Goal: Task Accomplishment & Management: Manage account settings

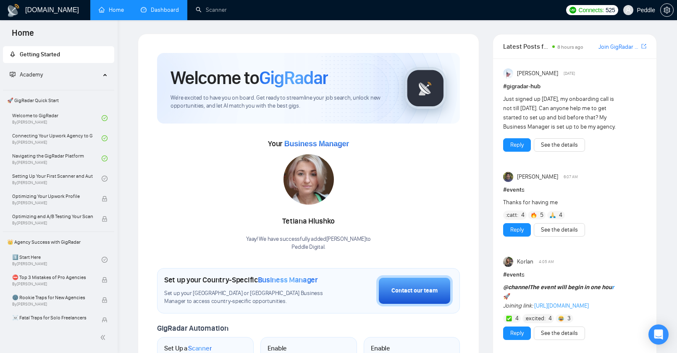
click at [158, 6] on link "Dashboard" at bounding box center [160, 9] width 38 height 7
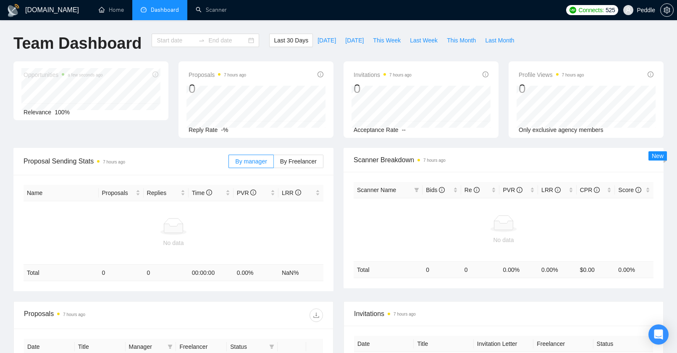
type input "[DATE]"
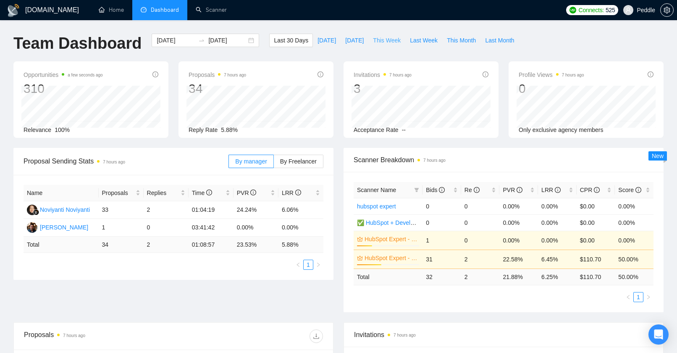
click at [391, 40] on span "This Week" at bounding box center [387, 40] width 28 height 9
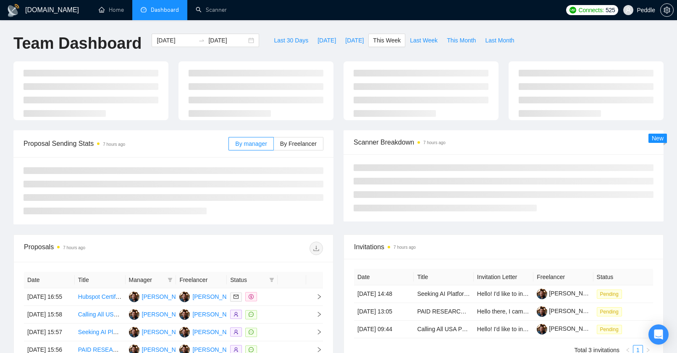
type input "[DATE]"
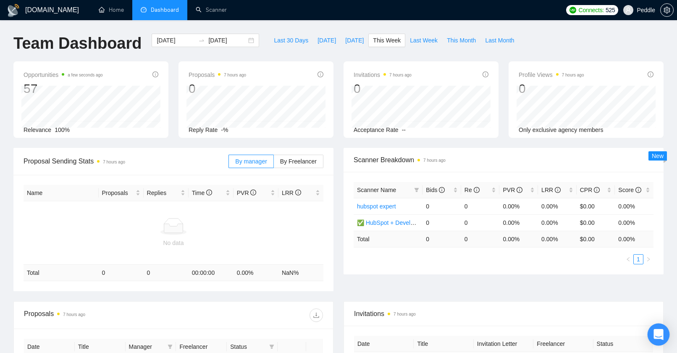
click at [653, 332] on div "Open Intercom Messenger" at bounding box center [658, 334] width 22 height 22
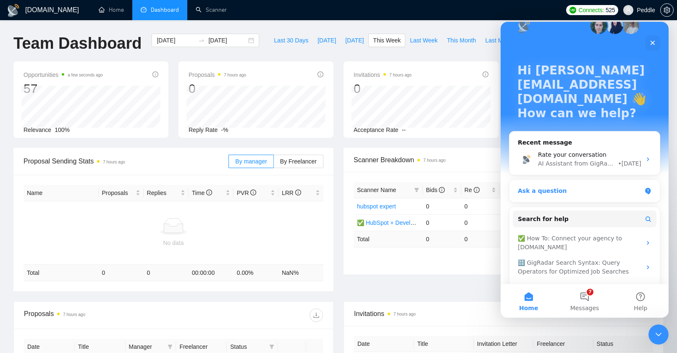
scroll to position [24, 0]
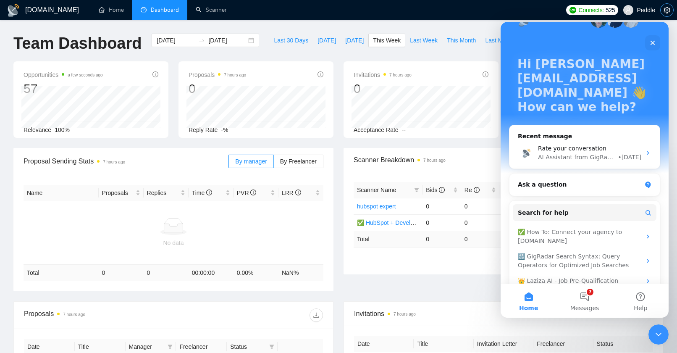
click at [664, 8] on icon "setting" at bounding box center [666, 10] width 7 height 7
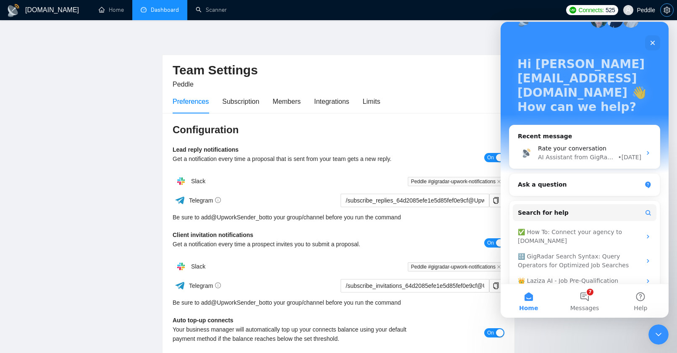
scroll to position [17, 0]
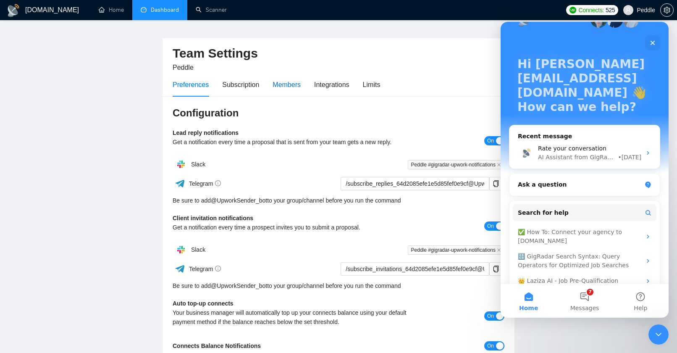
click at [283, 84] on div "Members" at bounding box center [286, 84] width 28 height 10
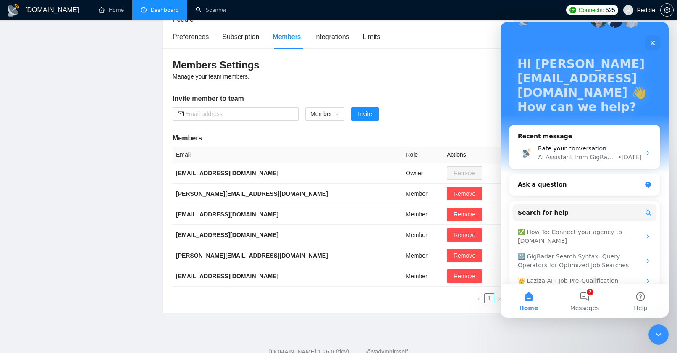
scroll to position [82, 0]
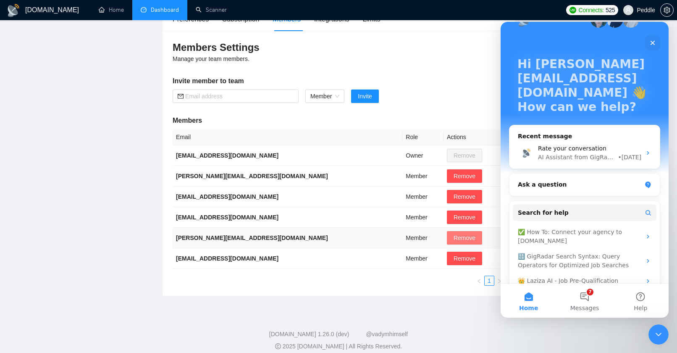
click at [447, 243] on button "Remove" at bounding box center [464, 237] width 35 height 13
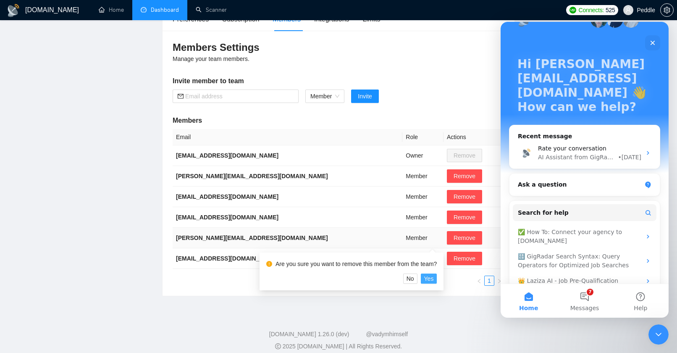
click at [434, 280] on span "Yes" at bounding box center [429, 278] width 10 height 9
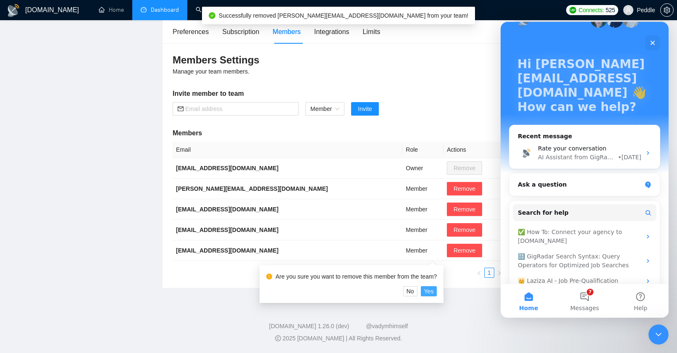
scroll to position [70, 0]
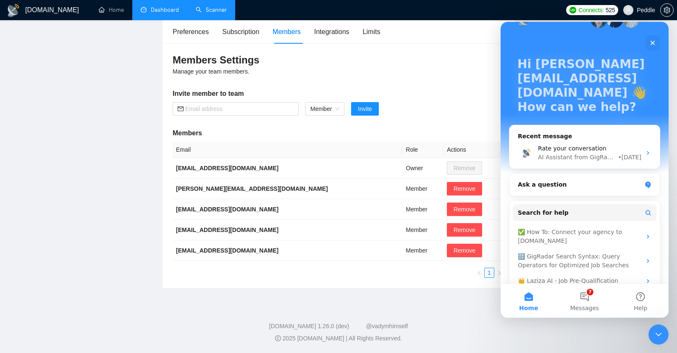
click at [209, 20] on li "Scanner" at bounding box center [211, 10] width 48 height 20
click at [585, 297] on button "7 Messages" at bounding box center [584, 301] width 56 height 34
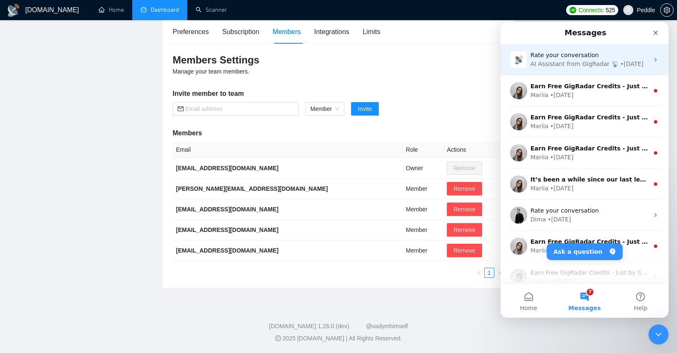
click at [580, 60] on div "AI Assistant from GigRadar 📡" at bounding box center [574, 64] width 88 height 9
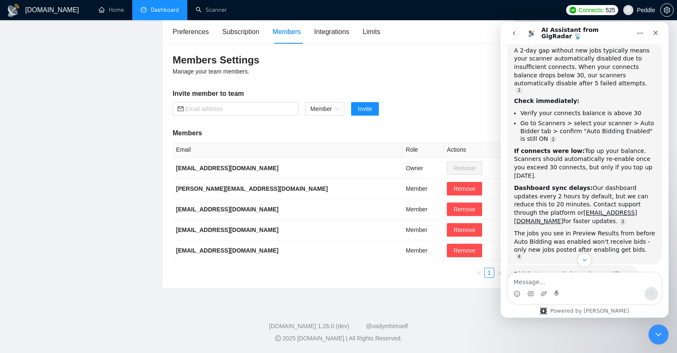
scroll to position [1240, 0]
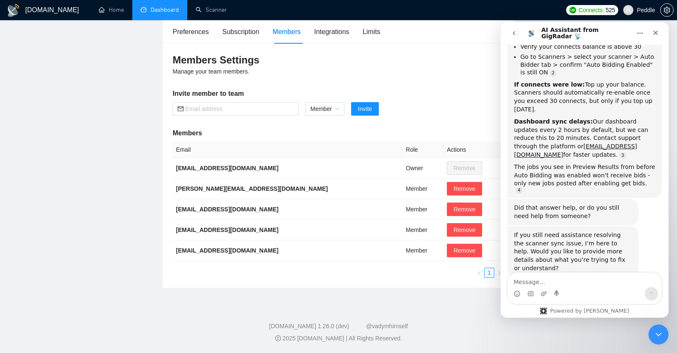
click at [527, 346] on span "Terrible" at bounding box center [526, 353] width 15 height 15
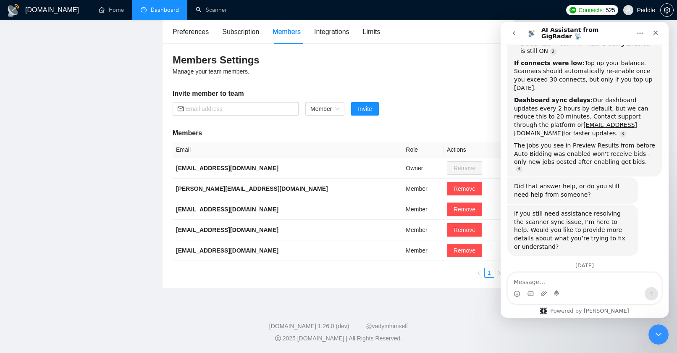
scroll to position [1263, 0]
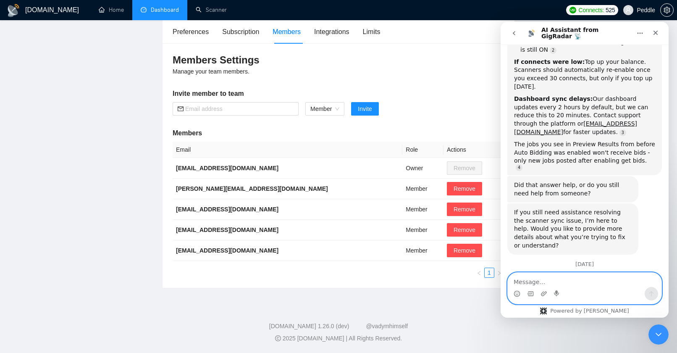
click at [615, 283] on textarea "Message…" at bounding box center [585, 279] width 154 height 14
type textarea "s"
type textarea "customer service"
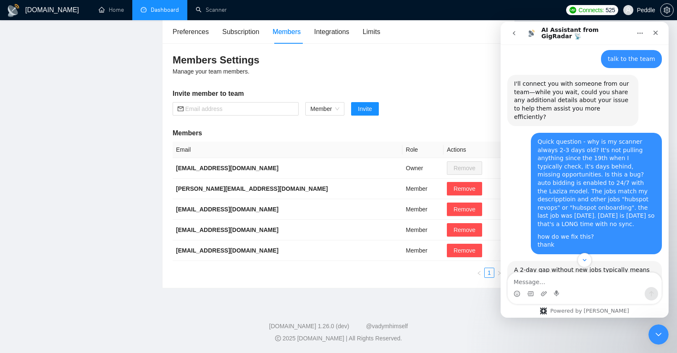
scroll to position [933, 0]
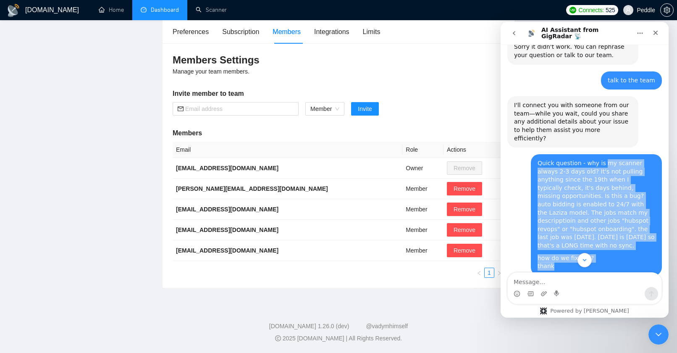
drag, startPoint x: 603, startPoint y: 89, endPoint x: 613, endPoint y: 187, distance: 98.3
click at [613, 187] on div "Quick question - why is my scanner always 2-3 days old? It's not pulling anythi…" at bounding box center [596, 214] width 118 height 111
copy div "my scanner always 2-3 days old? It's not pulling anything since the 19th when I…"
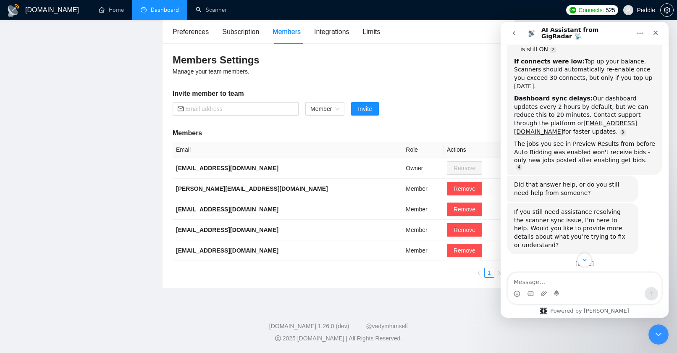
scroll to position [1347, 0]
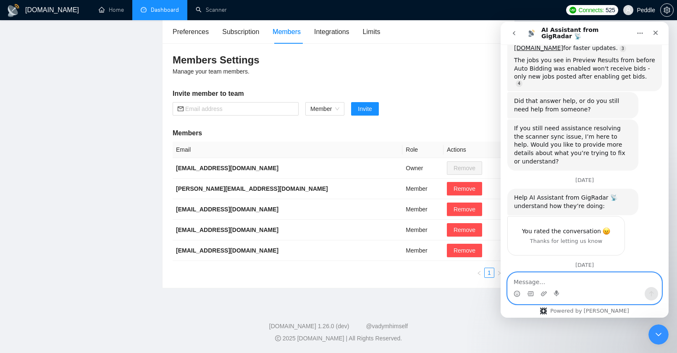
click at [597, 280] on textarea "Message…" at bounding box center [585, 279] width 154 height 14
type textarea "yes"
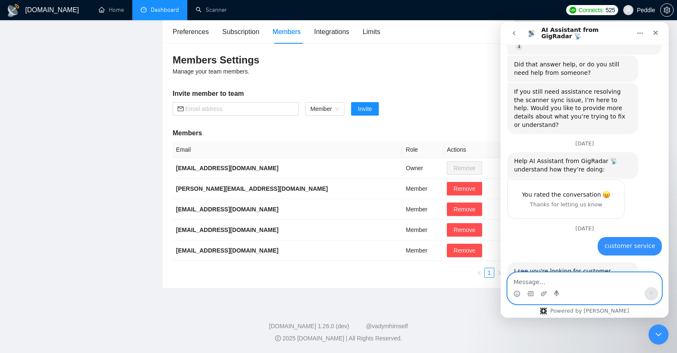
scroll to position [1385, 0]
paste textarea "my scanner always 2-3 days old? It's not pulling anything since the 19th when I…"
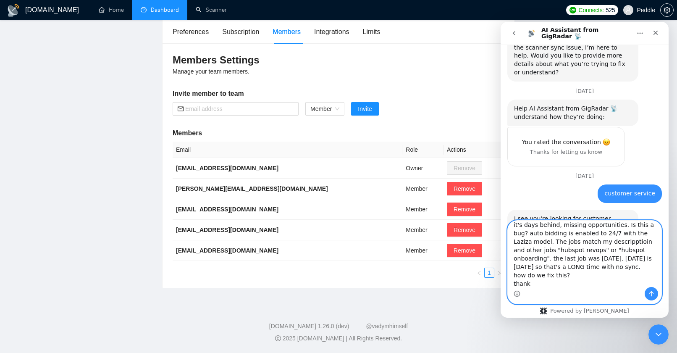
scroll to position [1437, 0]
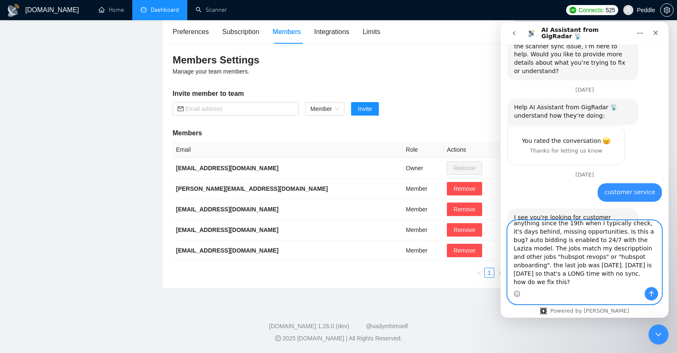
type textarea "my scanner always 2-3 days old? It's not pulling anything since the 19th when I…"
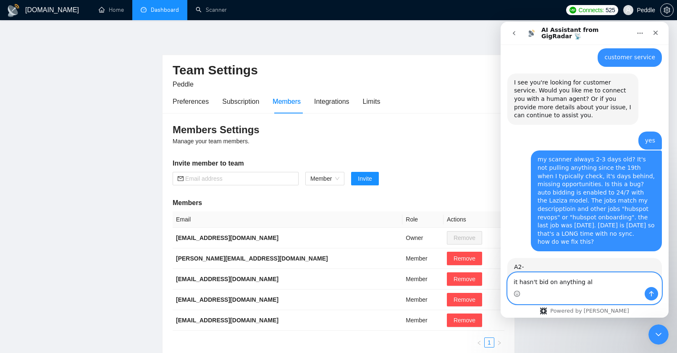
scroll to position [1571, 0]
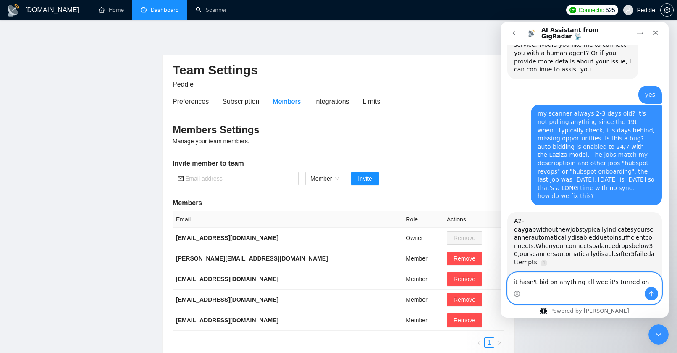
click at [598, 280] on textarea "it hasn't bid on anything all wee it's turned on" at bounding box center [585, 279] width 154 height 14
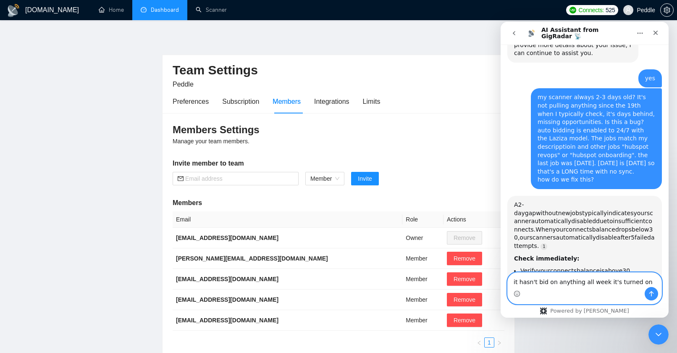
scroll to position [1638, 0]
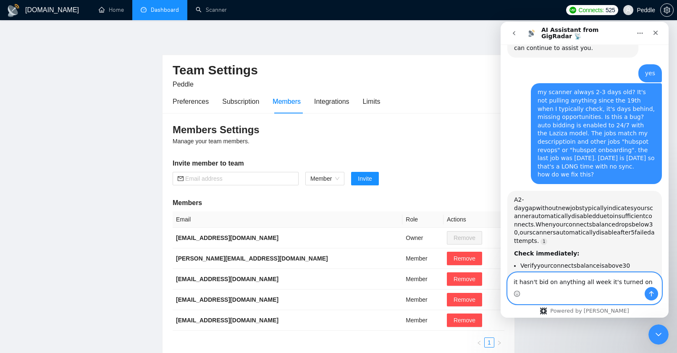
click at [640, 284] on textarea "it hasn't bid on anything all week it's turned on" at bounding box center [585, 279] width 154 height 14
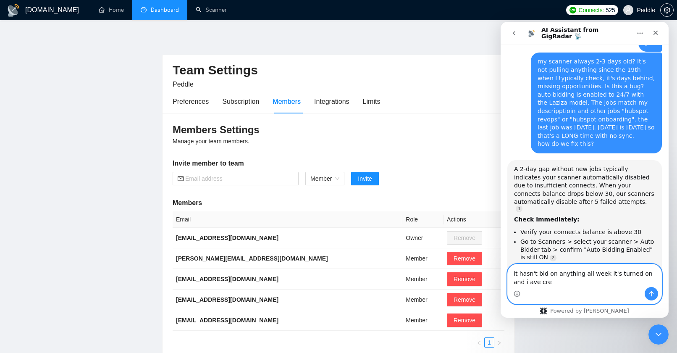
scroll to position [1672, 0]
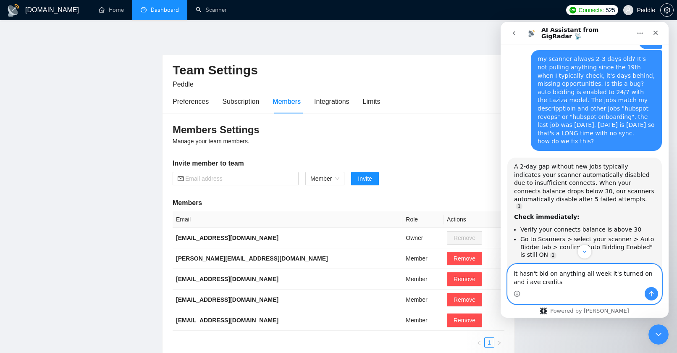
click at [513, 285] on textarea "it hasn't bid on anything all week it's turned on and i ave credits" at bounding box center [585, 275] width 154 height 23
type textarea "it hasn't bid on anything all week it's turned on and i always have credits"
click at [648, 293] on icon "Send a message…" at bounding box center [651, 293] width 7 height 7
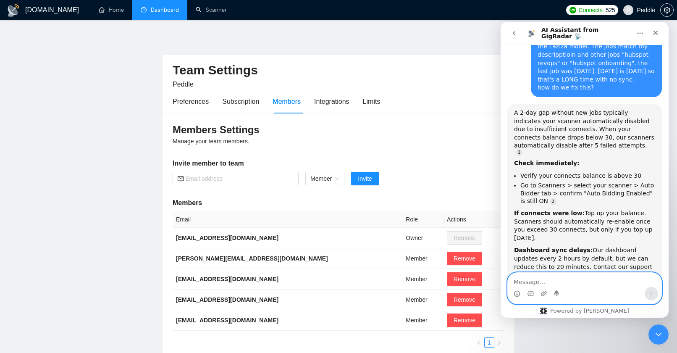
scroll to position [1726, 0]
type textarea "no"
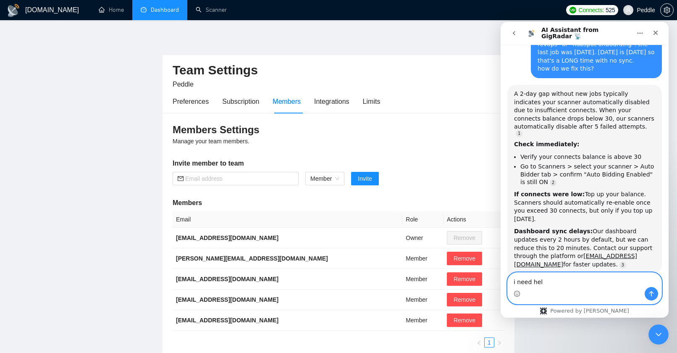
type textarea "i need help"
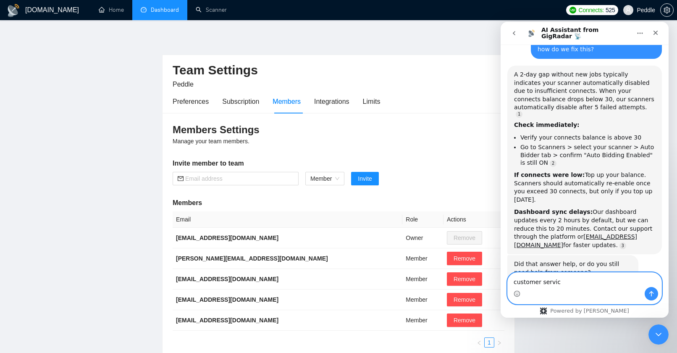
type textarea "customer service"
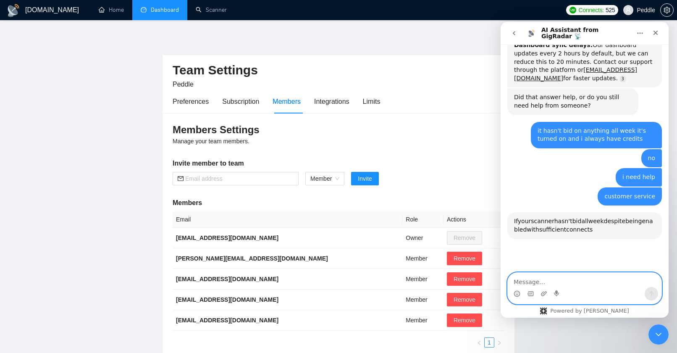
scroll to position [1, 0]
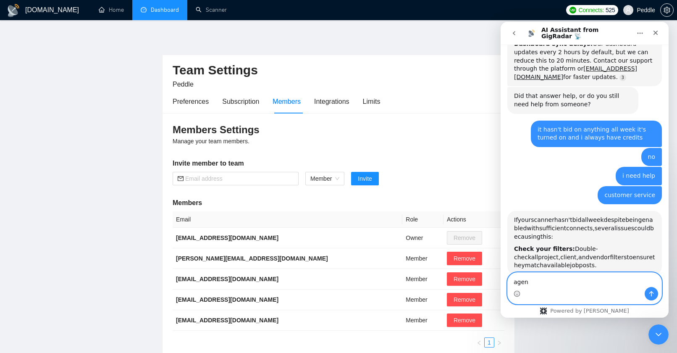
type textarea "agent"
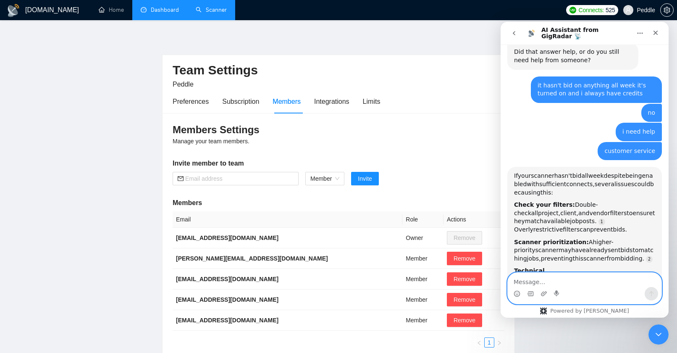
scroll to position [1983, 0]
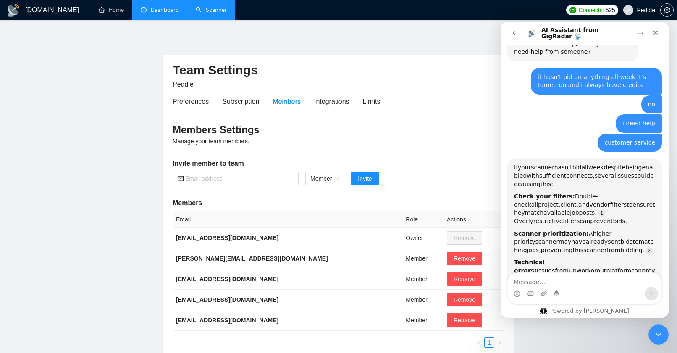
click at [222, 13] on link "Scanner" at bounding box center [211, 9] width 31 height 7
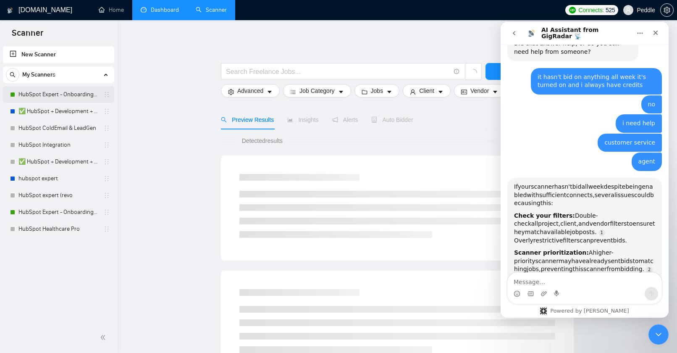
scroll to position [1977, 0]
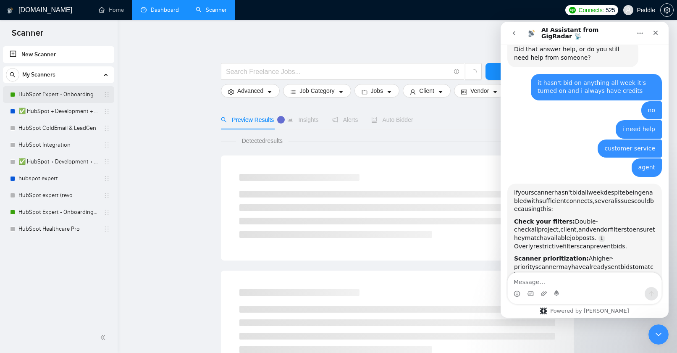
click at [75, 99] on link "HubSpot Expert - Onboarding & Implementation (LIVE)" at bounding box center [58, 94] width 80 height 17
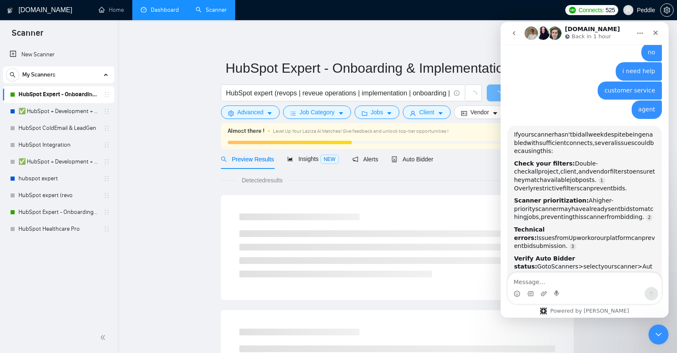
scroll to position [2037, 0]
click at [406, 159] on span "Auto Bidder" at bounding box center [412, 159] width 42 height 7
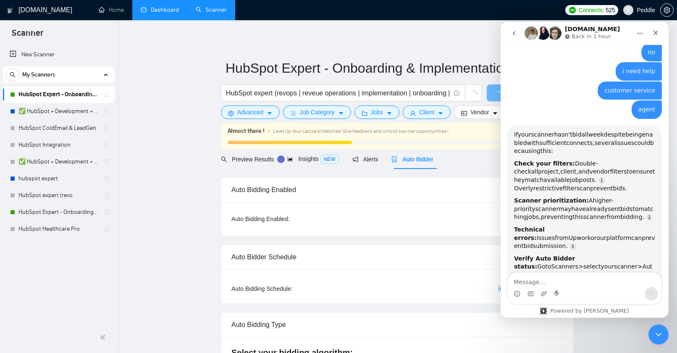
checkbox input "true"
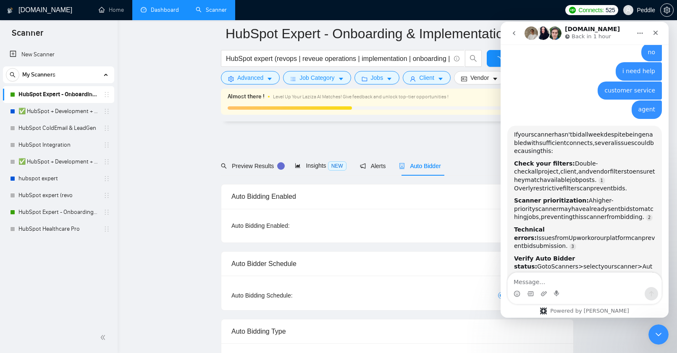
scroll to position [147, 0]
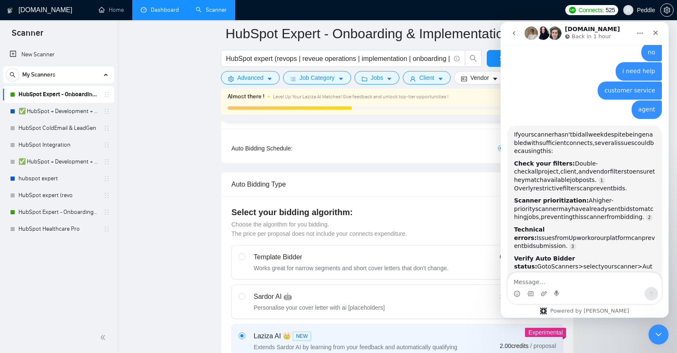
click at [514, 31] on icon "go back" at bounding box center [514, 33] width 3 height 4
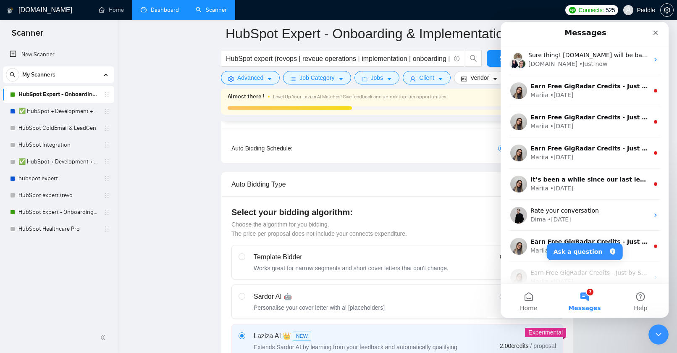
scroll to position [1965, 0]
click at [649, 34] on div "Close" at bounding box center [655, 32] width 15 height 15
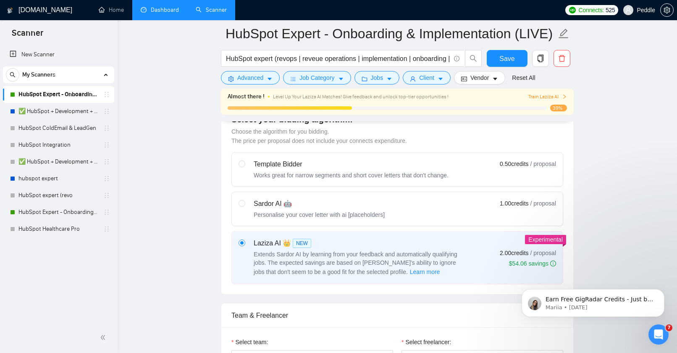
scroll to position [228, 0]
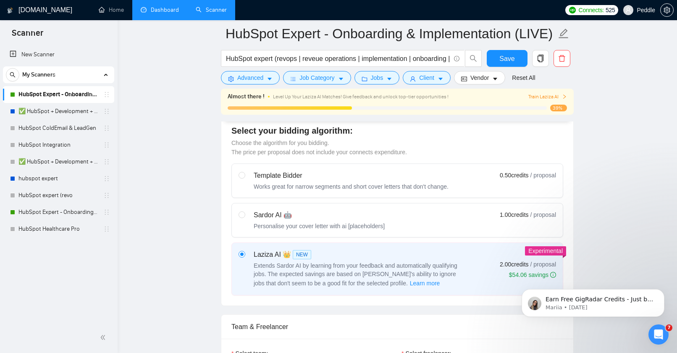
click at [239, 219] on label at bounding box center [241, 220] width 7 height 20
click at [239, 217] on input "radio" at bounding box center [241, 214] width 6 height 6
radio input "true"
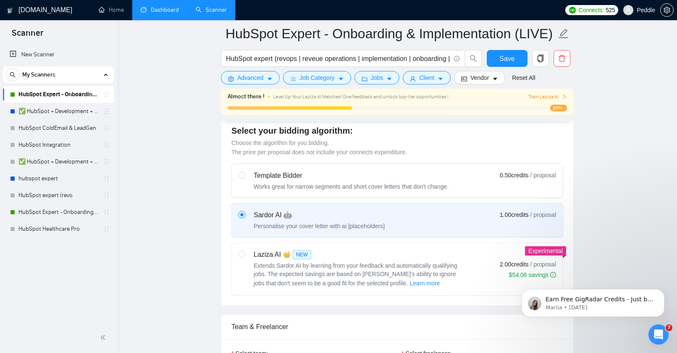
radio input "false"
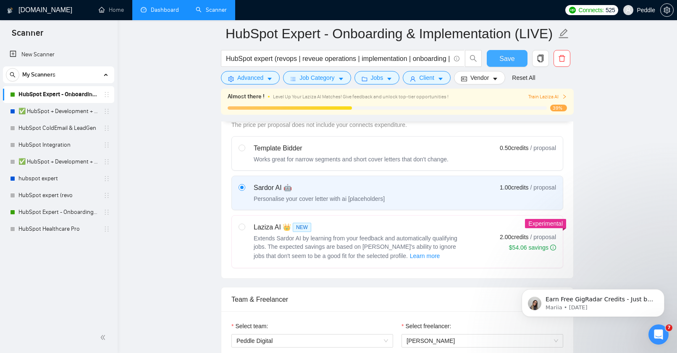
click at [504, 64] on button "Save" at bounding box center [507, 58] width 41 height 17
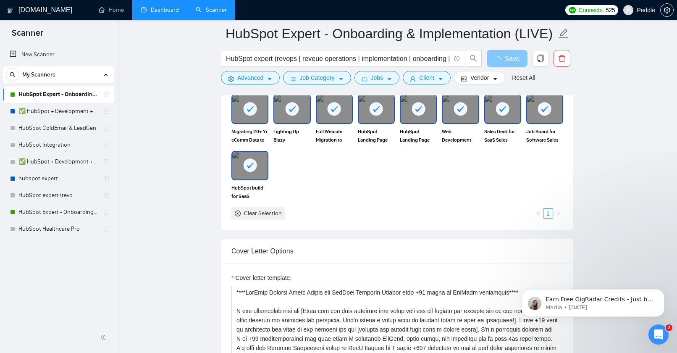
scroll to position [885, 0]
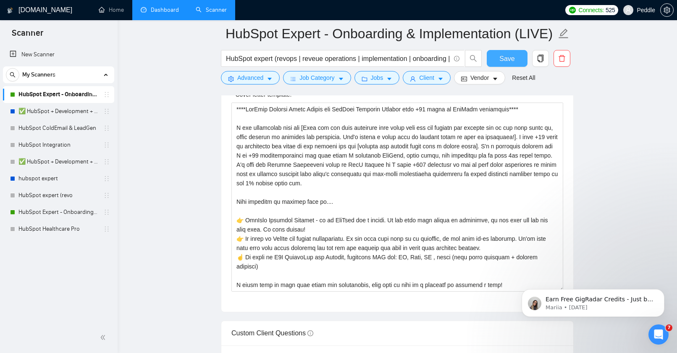
checkbox input "true"
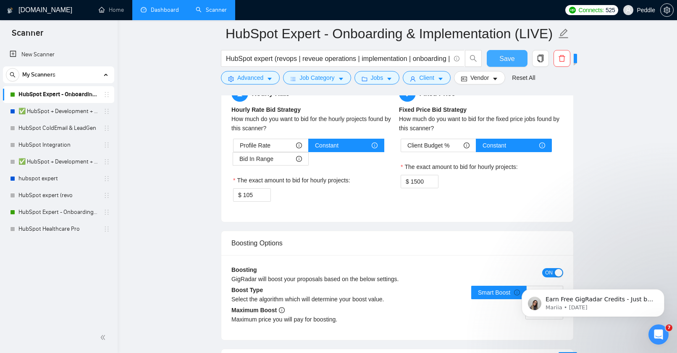
scroll to position [1380, 0]
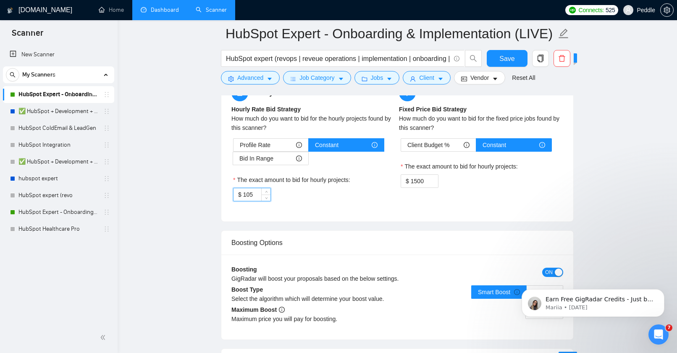
click at [255, 198] on input "105" at bounding box center [256, 194] width 27 height 13
type input "1"
click at [256, 196] on input "99" at bounding box center [256, 194] width 27 height 13
type input "98"
click at [302, 204] on div "Hourly Rate Hourly Rate Bid Strategy How much do you want to bid for the hourly…" at bounding box center [314, 147] width 168 height 127
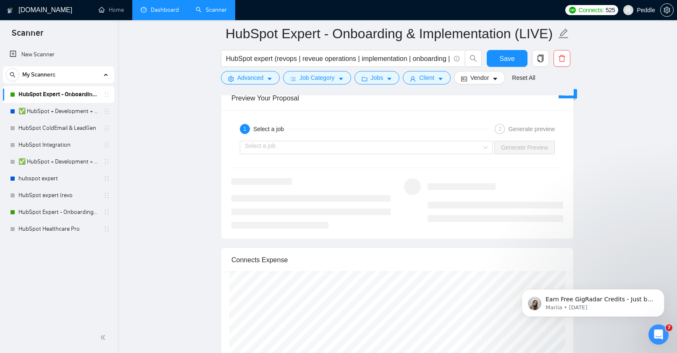
scroll to position [1660, 0]
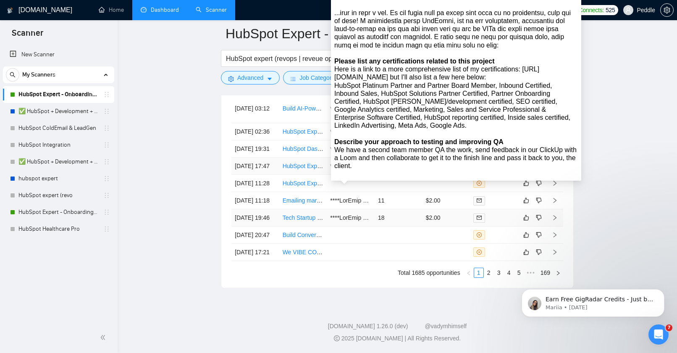
scroll to position [2339, 0]
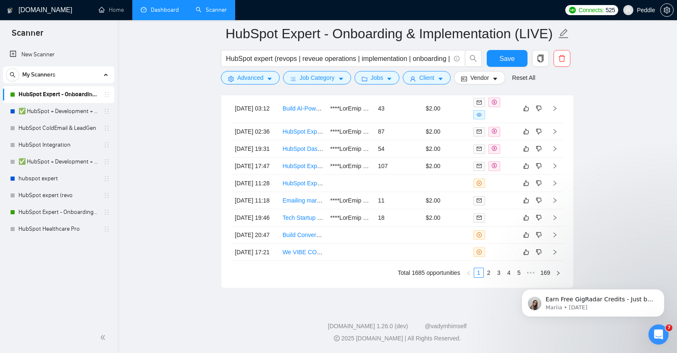
click at [592, 295] on div "Earn Free GigRadar Credits - Just by Sharing Your Story! 💬 Want more credits fo…" at bounding box center [593, 302] width 130 height 17
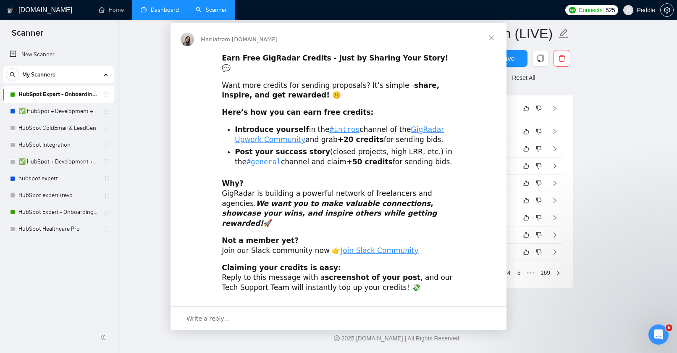
scroll to position [0, 0]
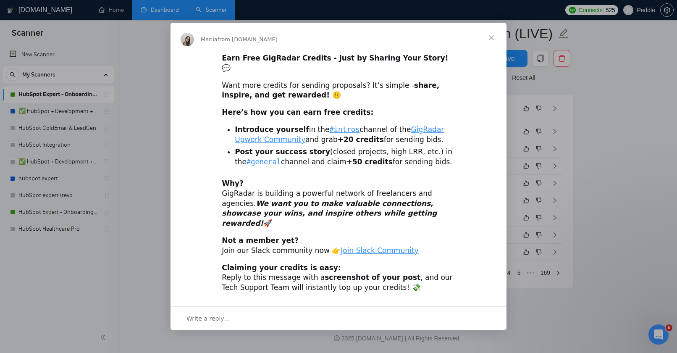
click at [488, 47] on span "Close" at bounding box center [491, 38] width 30 height 30
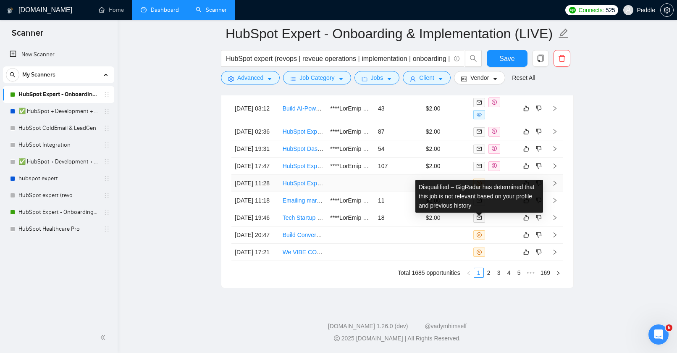
click at [480, 186] on icon "close-circle" at bounding box center [479, 183] width 5 height 5
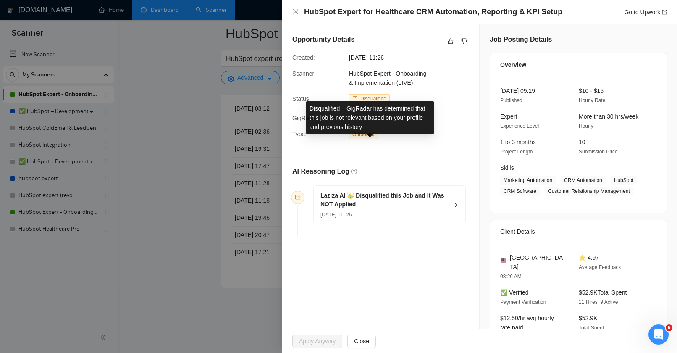
click at [369, 102] on span "Disqualified" at bounding box center [373, 99] width 26 height 6
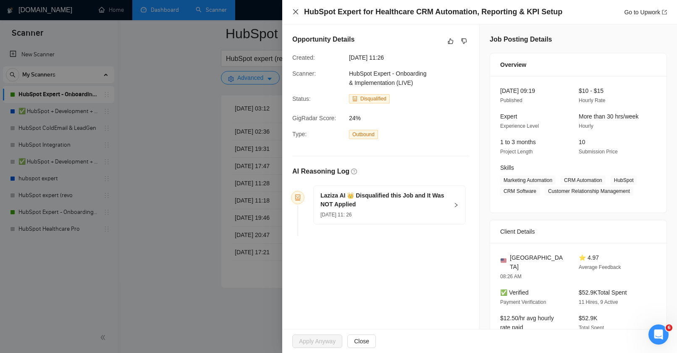
click at [293, 9] on icon "close" at bounding box center [295, 11] width 7 height 7
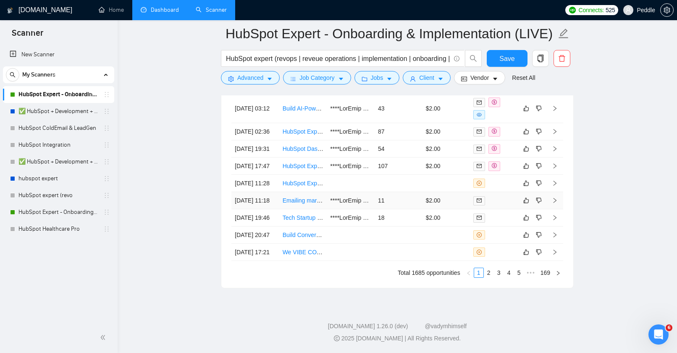
click at [562, 209] on td at bounding box center [554, 200] width 17 height 17
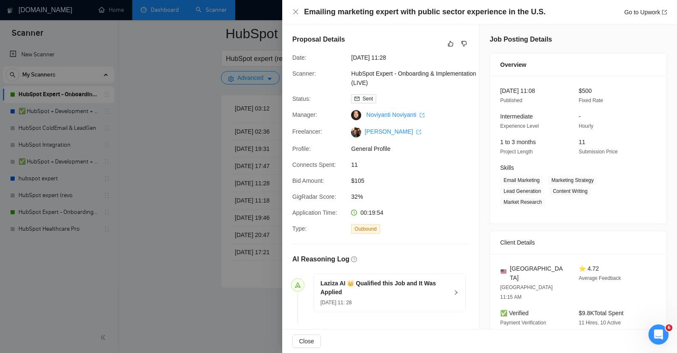
click at [385, 76] on span "HubSpot Expert - Onboarding & Implementation (LIVE)" at bounding box center [414, 78] width 126 height 18
click at [450, 45] on icon "like" at bounding box center [451, 43] width 6 height 7
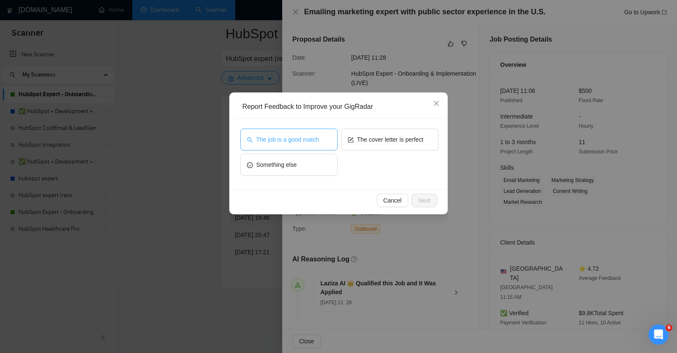
click at [317, 146] on button "The job is a good match" at bounding box center [288, 139] width 97 height 22
click at [430, 198] on button "Next" at bounding box center [424, 200] width 26 height 13
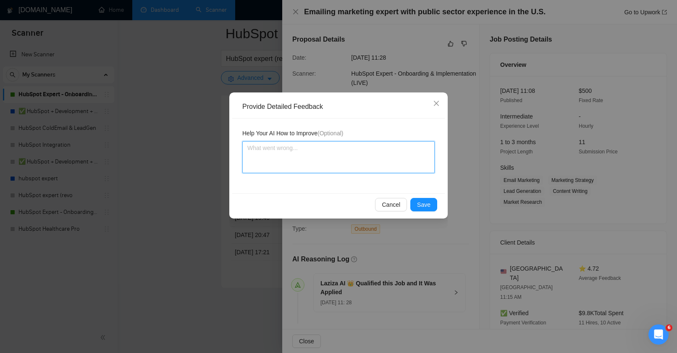
click at [413, 160] on textarea at bounding box center [338, 157] width 192 height 32
type textarea "d"
type textarea "yo"
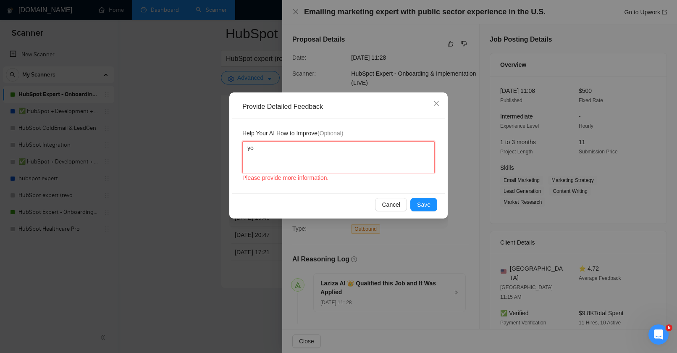
type textarea "you"
type textarea "you dis"
type textarea "you disq"
type textarea "you disqua"
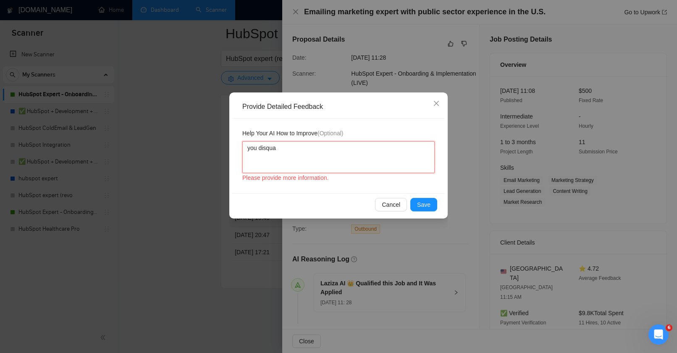
type textarea "you disquai"
type textarea "you disqua"
type textarea "you disqual"
type textarea "you disquali"
type textarea "you disqualif"
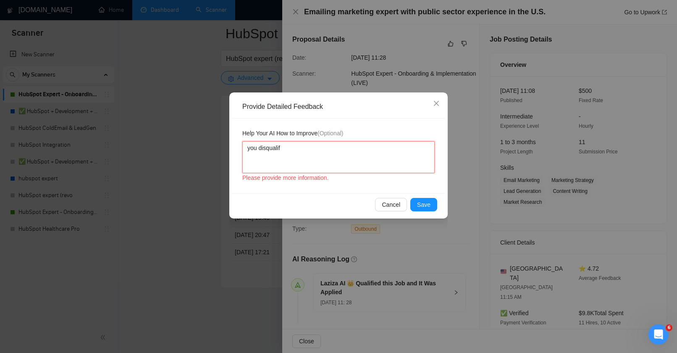
type textarea "you disqualifi"
type textarea "you disqualifie"
type textarea "you disqualified"
type textarea "you disqualified t"
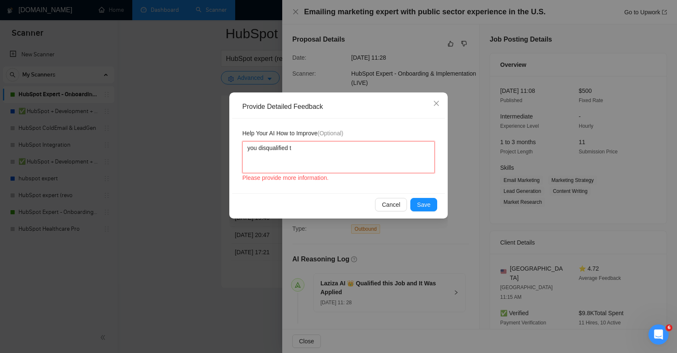
type textarea "you disqualified [PERSON_NAME]"
type textarea "you disqualified this"
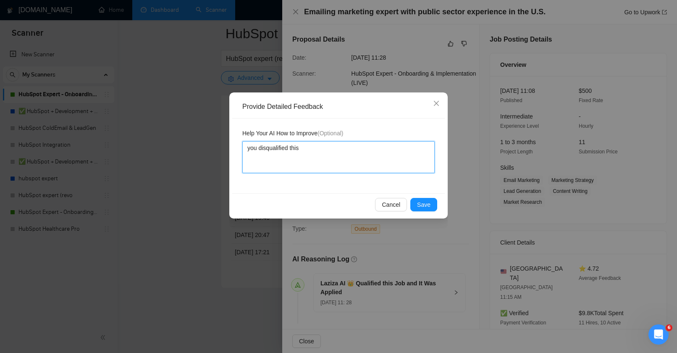
type textarea "you disqualified this j"
type textarea "you disqualified this [PERSON_NAME]"
type textarea "you disqualified this job"
type textarea "you disqualified this job b"
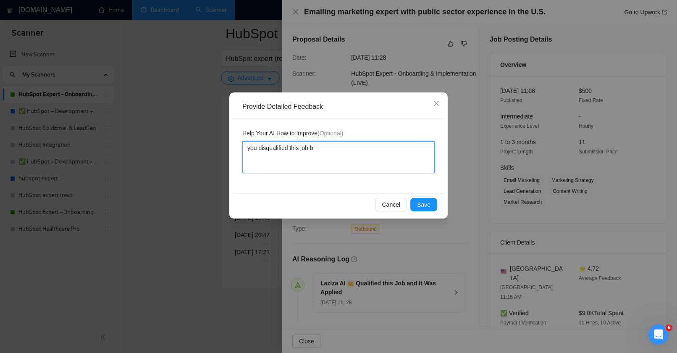
type textarea "you disqualified this job bu"
type textarea "you disqualified this job but"
type textarea "you disqualified this job but i"
type textarea "you disqualified this job but it"
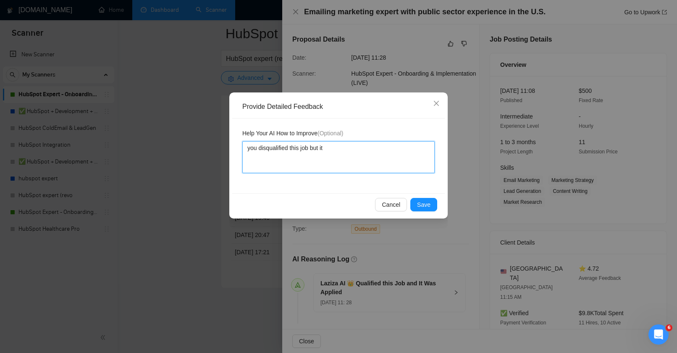
type textarea "you disqualified this job but it'"
type textarea "you disqualified this job but it's"
type textarea "you disqualified this job but it's a"
type textarea "you disqualified this job but it's a P"
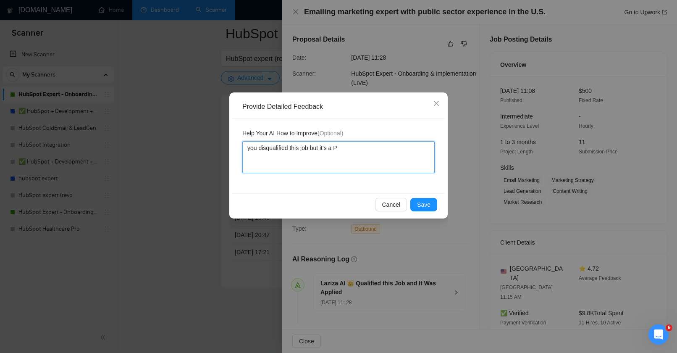
type textarea "you disqualified this job but it's a PE"
type textarea "you disqualified this job but it's a PER"
type textarea "you disqualified this job but it's a PERF"
type textarea "you disqualified this job but it's a PERFE"
type textarea "you disqualified this job but it's a PERFEC"
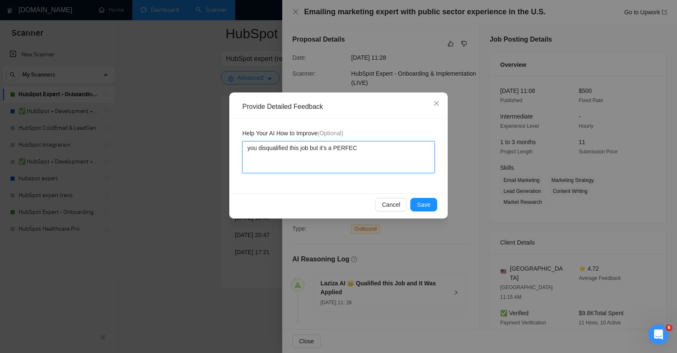
type textarea "you disqualified this job but it's a PERFECT"
type textarea "you disqualified this job but it's a PERFECT f"
type textarea "you disqualified this job but it's a PERFECT fi"
type textarea "you disqualified this job but it's a PERFECT fit"
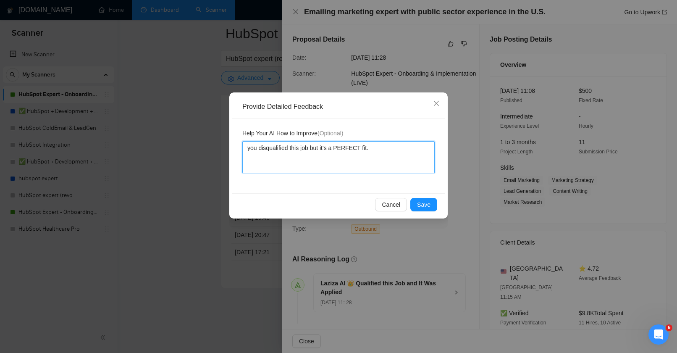
type textarea "you disqualified this job but it's a PERFECT fit."
type textarea "you disqualified this job but it's a PERFECT fit. A"
type textarea "you disqualified this job but it's a PERFECT fit. Al"
type textarea "you disqualified this job but it's a PERFECT fit. A"
type textarea "you disqualified this job but it's a PERFECT fit. Al"
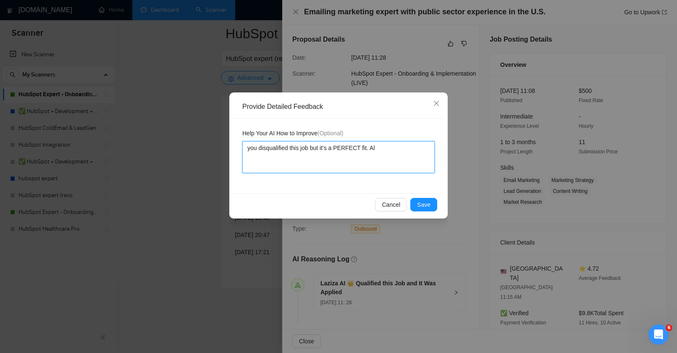
type textarea "you disqualified this job but it's a PERFECT fit. All"
type textarea "you disqualified this job but it's a PERFECT fit. All H"
type textarea "you disqualified this job but it's a PERFECT fit. All Hu"
type textarea "you disqualified this job but it's a PERFECT fit. All Hub"
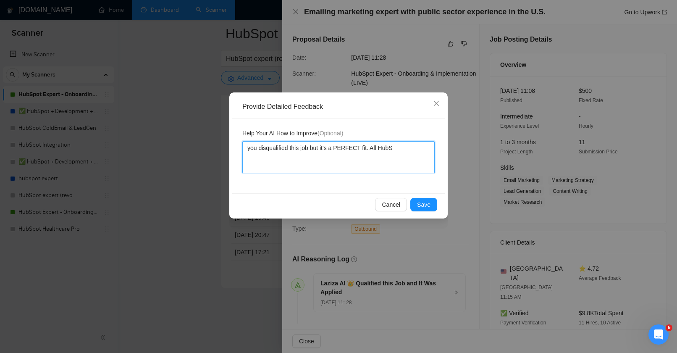
type textarea "you disqualified this job but it's a PERFECT fit. All HubSp"
type textarea "you disqualified this job but it's a PERFECT fit. All HubSpo"
type textarea "you disqualified this job but it's a PERFECT fit. All HubSpot"
type textarea "you disqualified this job but it's a PERFECT fit. All HubSpot E"
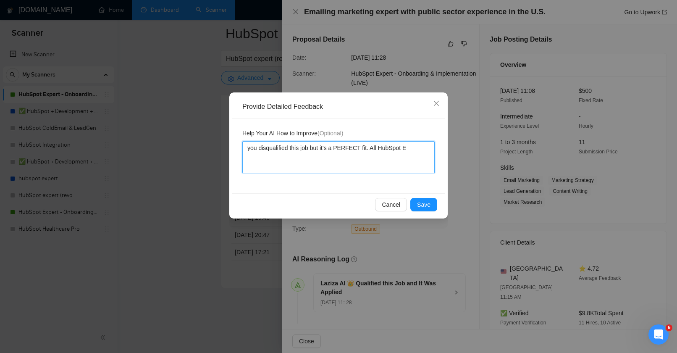
type textarea "you disqualified this job but it's a PERFECT fit. All HubSpot Ex"
type textarea "you disqualified this job but it's a PERFECT fit. All HubSpot Exp"
type textarea "you disqualified this job but it's a PERFECT fit. All HubSpot Expe"
type textarea "you disqualified this job but it's a PERFECT fit. All HubSpot Exper"
type textarea "you disqualified this job but it's a PERFECT fit. All HubSpot Expert"
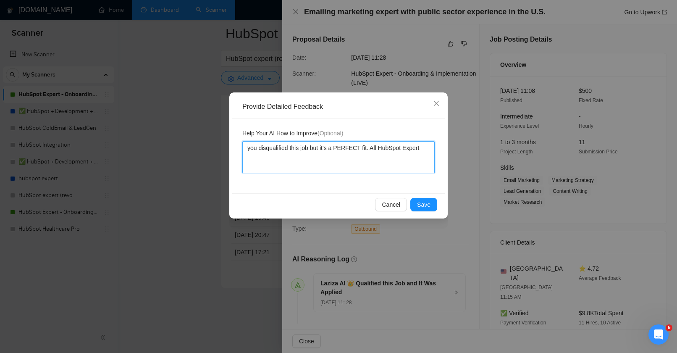
type textarea "you disqualified this job but it's a PERFECT fit. All HubSpot Expert"
type textarea "you disqualified this job but it's a PERFECT fit. All HubSpot Expert p"
type textarea "you disqualified this job but it's a PERFECT fit. All HubSpot Expert"
type textarea "you disqualified this job but it's a PERFECT fit. All HubSpot Expert g"
type textarea "you disqualified this job but it's a PERFECT fit. All HubSpot Expert gig"
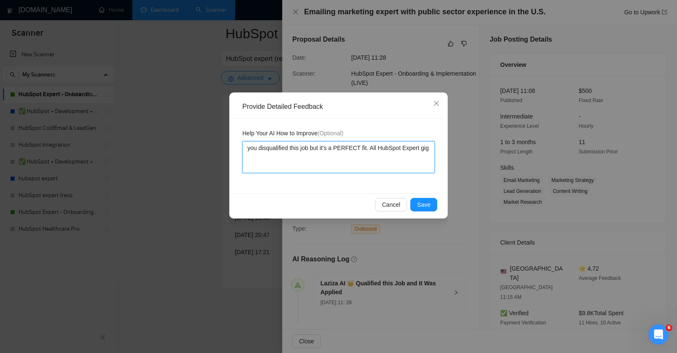
type textarea "you disqualified this job but it's a PERFECT fit. All HubSpot Expert gigs"
type textarea "you disqualified this job but it's a PERFECT fit. All HubSpot Expert gigs f"
type textarea "you disqualified this job but it's a PERFECT fit. All HubSpot Expert gigs fo"
type textarea "you disqualified this job but it's a PERFECT fit. All HubSpot Expert gigs for"
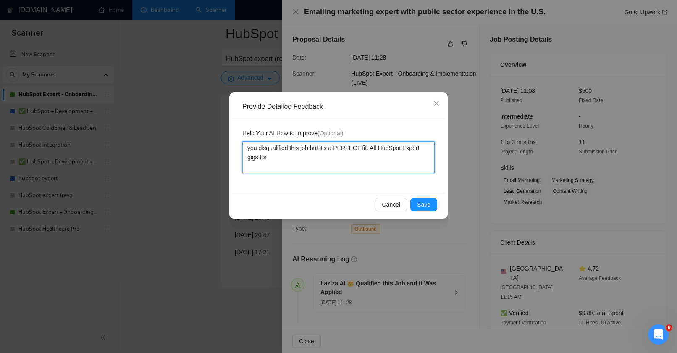
type textarea "you disqualified this job but it's a PERFECT fit. All HubSpot Expert gigs for o"
type textarea "you disqualified this job but it's a PERFECT fit. All HubSpot Expert gigs for on"
type textarea "you disqualified this job but it's a PERFECT fit. All HubSpot Expert gigs for o…"
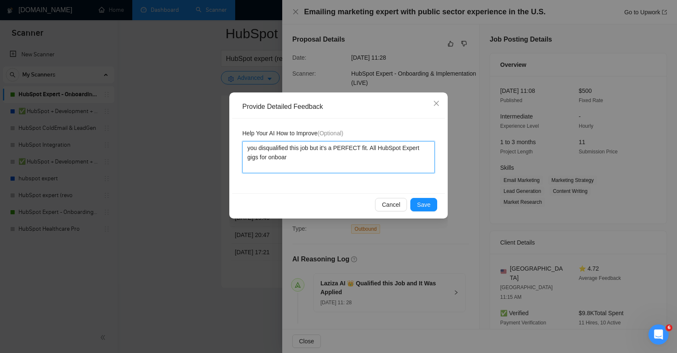
type textarea "you disqualified this job but it's a PERFECT fit. All HubSpot Expert gigs for o…"
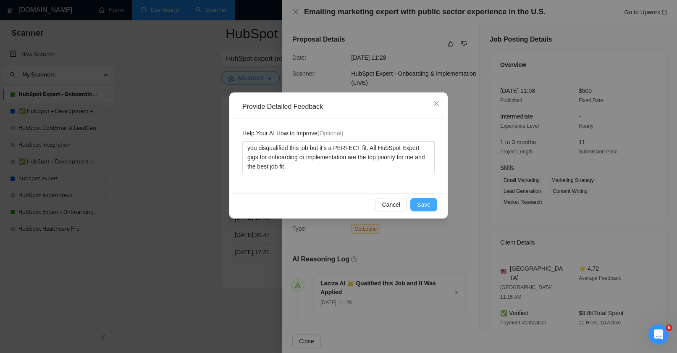
click at [423, 202] on span "Save" at bounding box center [423, 204] width 13 height 9
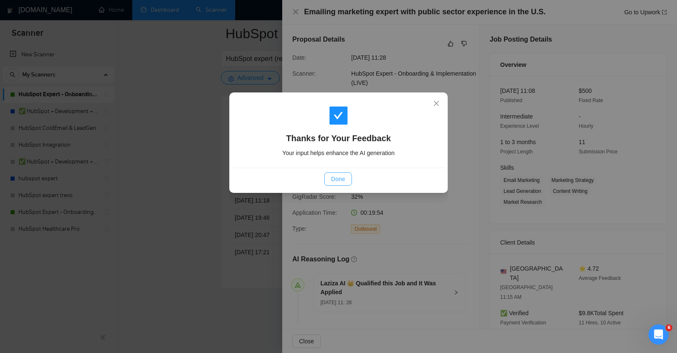
click at [345, 175] on span "Done" at bounding box center [338, 178] width 14 height 9
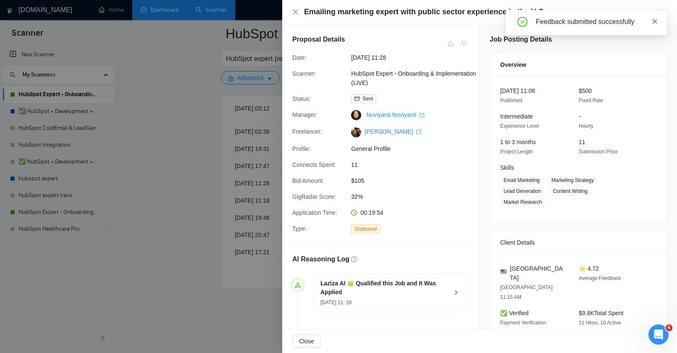
click at [655, 24] on icon "close" at bounding box center [655, 21] width 6 height 6
click at [640, 13] on link "Go to Upwork" at bounding box center [645, 12] width 43 height 7
click at [297, 17] on div "Emailing marketing expert with public sector experience in the U.S. Go to Upwork" at bounding box center [479, 12] width 375 height 10
click at [296, 12] on icon "close" at bounding box center [295, 11] width 5 height 5
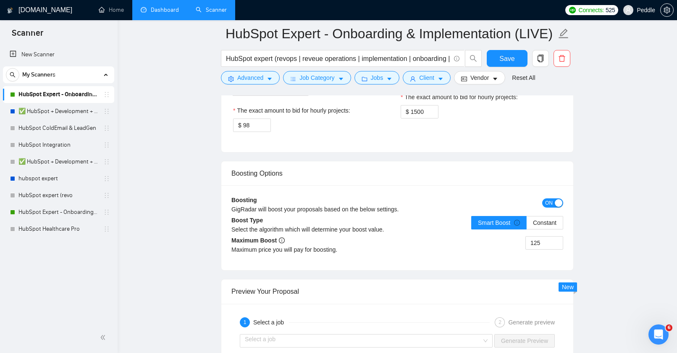
scroll to position [1265, 0]
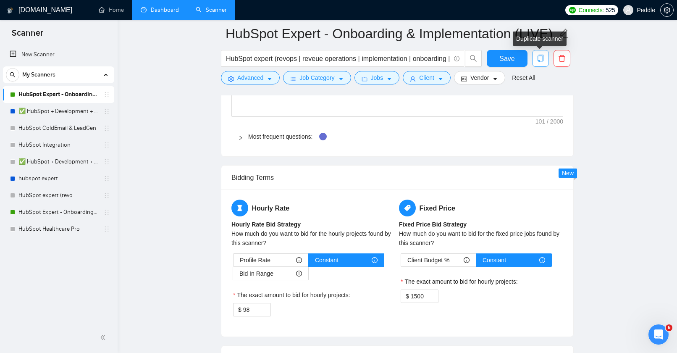
click at [545, 58] on span "copy" at bounding box center [540, 59] width 16 height 8
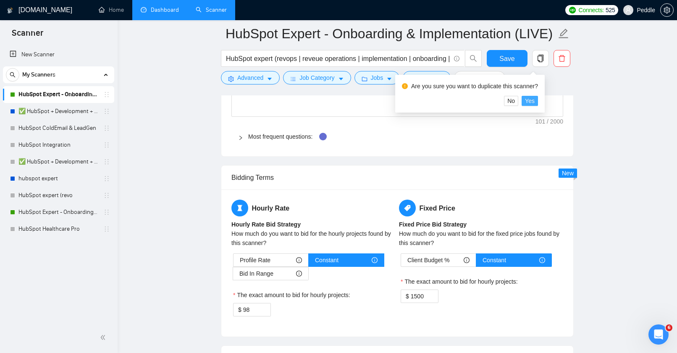
click at [534, 102] on span "Yes" at bounding box center [530, 100] width 10 height 9
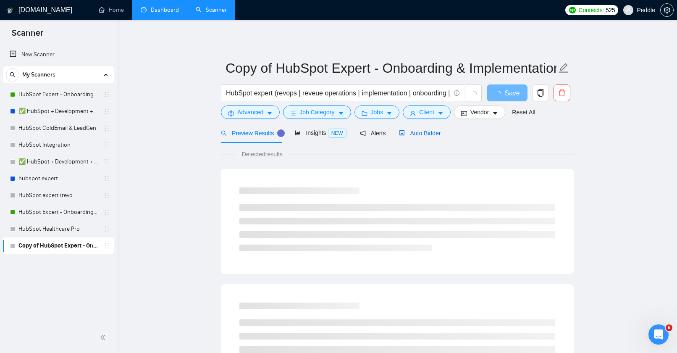
click at [419, 134] on span "Auto Bidder" at bounding box center [420, 133] width 42 height 7
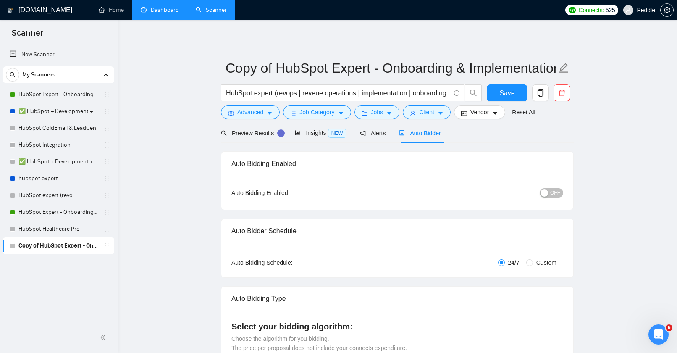
click at [553, 196] on span "OFF" at bounding box center [555, 192] width 10 height 9
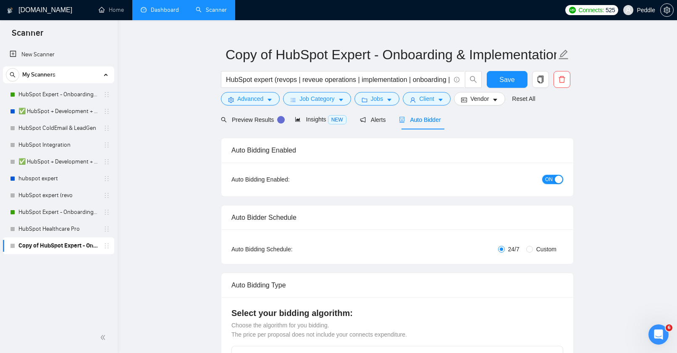
scroll to position [15, 0]
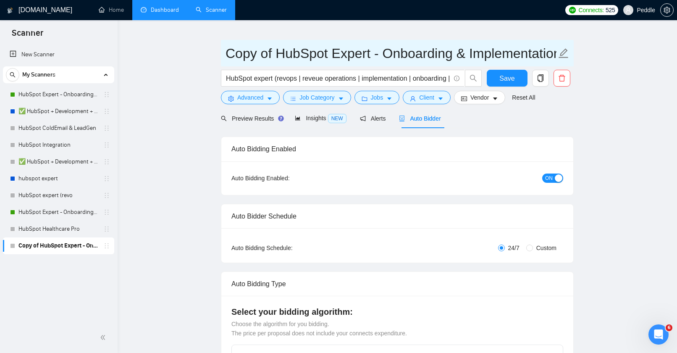
click at [267, 49] on input "Copy of HubSpot Expert - Onboarding & Implementation (LIVE)" at bounding box center [390, 53] width 331 height 21
drag, startPoint x: 274, startPoint y: 53, endPoint x: 229, endPoint y: 55, distance: 44.5
click at [229, 55] on input "Copy of HubSpot Expert - Onboarding & Implementation (LIVE)" at bounding box center [390, 53] width 331 height 21
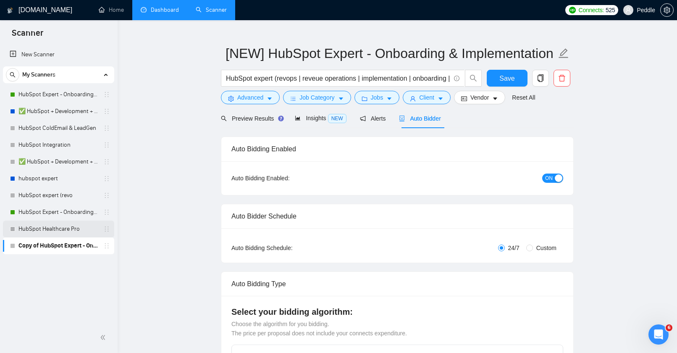
drag, startPoint x: 63, startPoint y: 243, endPoint x: 84, endPoint y: 222, distance: 29.7
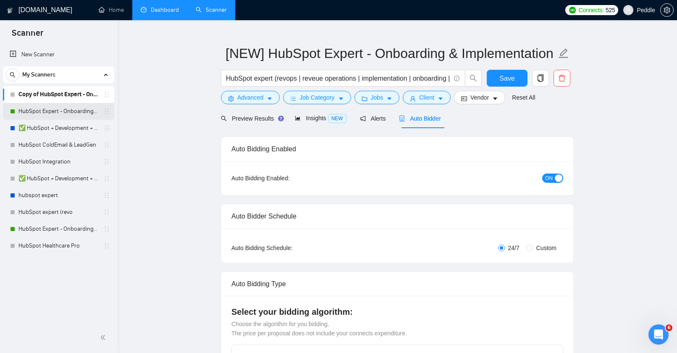
click at [86, 112] on link "HubSpot Expert - Onboarding & Implementation (LIVE)" at bounding box center [58, 111] width 80 height 17
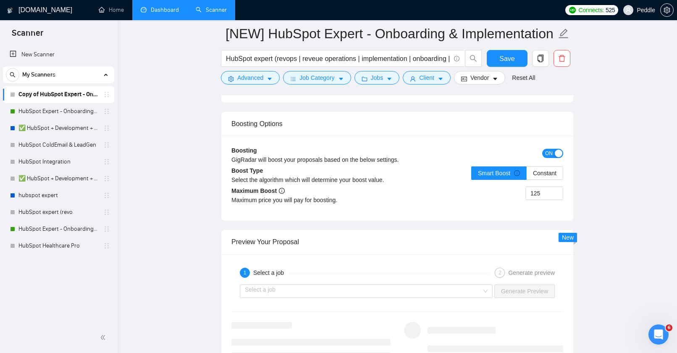
scroll to position [1506, 0]
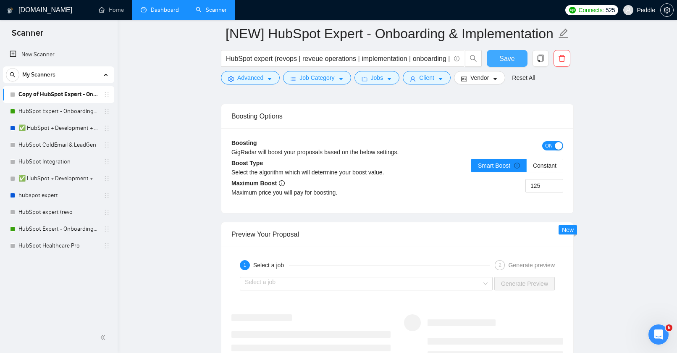
click at [504, 62] on span "Save" at bounding box center [506, 58] width 15 height 10
click at [90, 113] on link "HubSpot Expert - Onboarding & Implementation (LIVE)" at bounding box center [58, 111] width 80 height 17
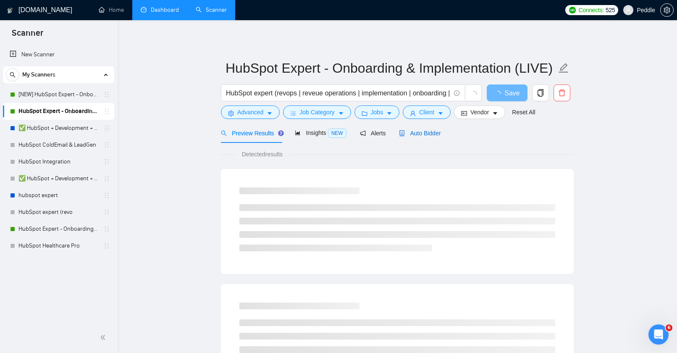
click at [426, 128] on div "Auto Bidder" at bounding box center [420, 132] width 42 height 9
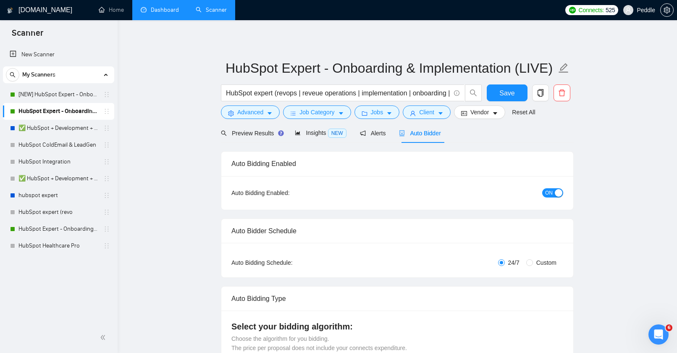
click at [545, 193] on span "ON" at bounding box center [549, 192] width 8 height 9
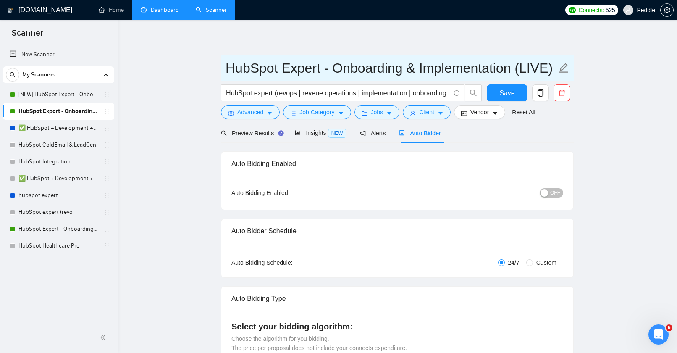
click at [238, 71] on input "HubSpot Expert - Onboarding & Implementation (LIVE)" at bounding box center [390, 68] width 331 height 21
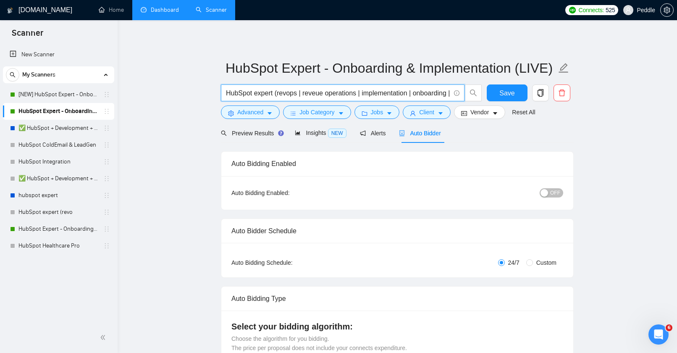
click at [226, 96] on input "HubSpot expert (revops | reveue operations | implementation | onboarding | setu…" at bounding box center [338, 93] width 224 height 10
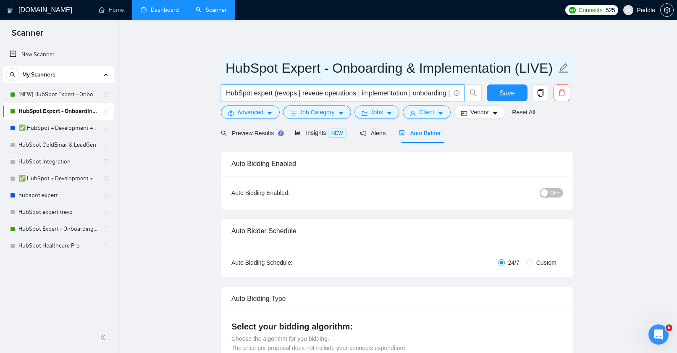
click at [230, 64] on input "HubSpot Expert - Onboarding & Implementation (LIVE)" at bounding box center [390, 68] width 331 height 21
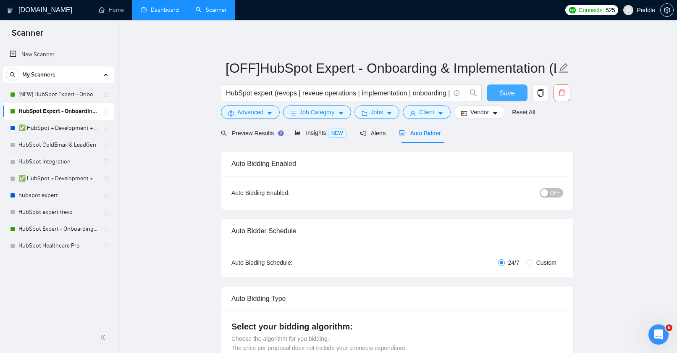
click at [514, 91] on span "Save" at bounding box center [506, 93] width 15 height 10
click at [59, 123] on link "✅ HubSpot + Development + US only" at bounding box center [58, 128] width 80 height 17
click at [80, 92] on link "[NEW] HubSpot Expert - Onboarding & Implementation (LIVE)" at bounding box center [58, 94] width 80 height 17
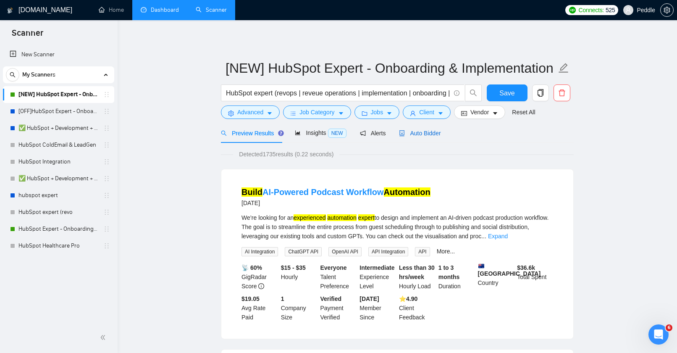
click at [428, 130] on span "Auto Bidder" at bounding box center [420, 133] width 42 height 7
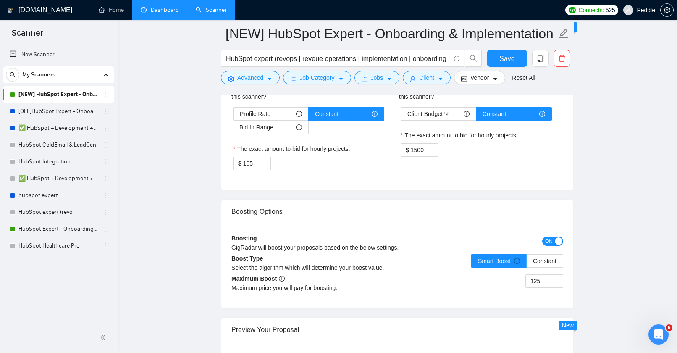
scroll to position [1414, 0]
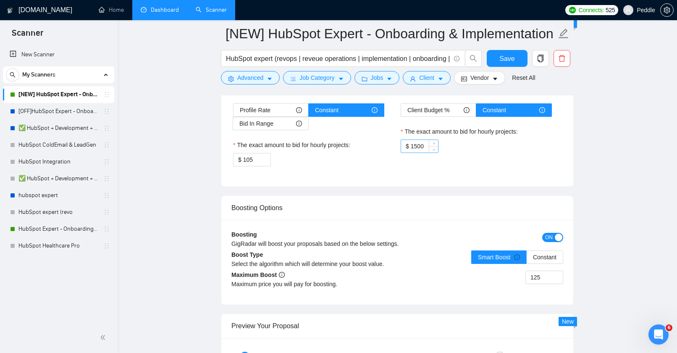
click at [426, 151] on input "1500" at bounding box center [424, 146] width 27 height 13
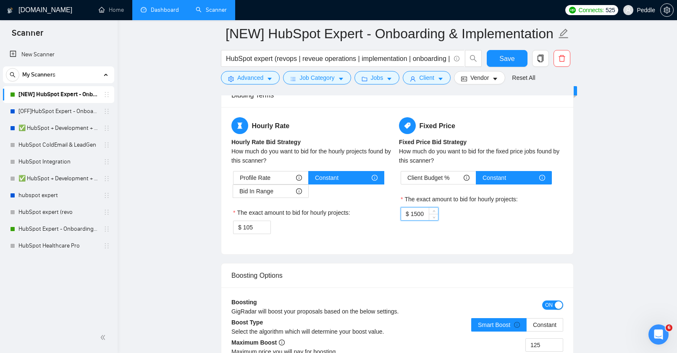
scroll to position [1346, 0]
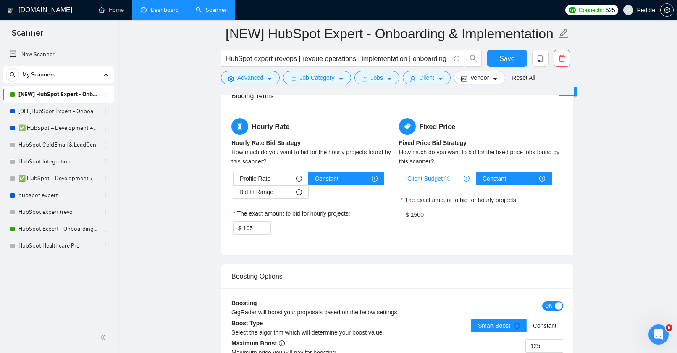
click at [456, 182] on div "Client Budget %" at bounding box center [438, 178] width 62 height 13
click at [401, 181] on input "Client Budget %" at bounding box center [401, 181] width 0 height 0
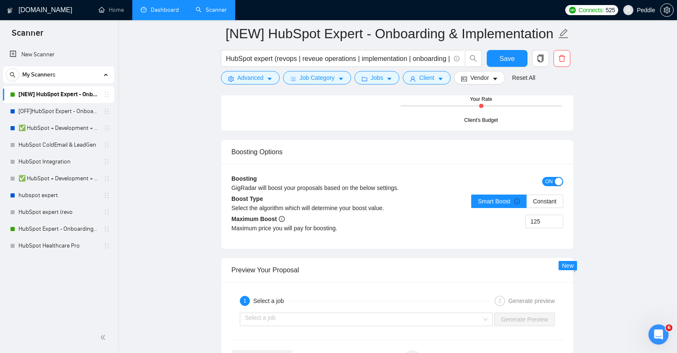
scroll to position [1488, 0]
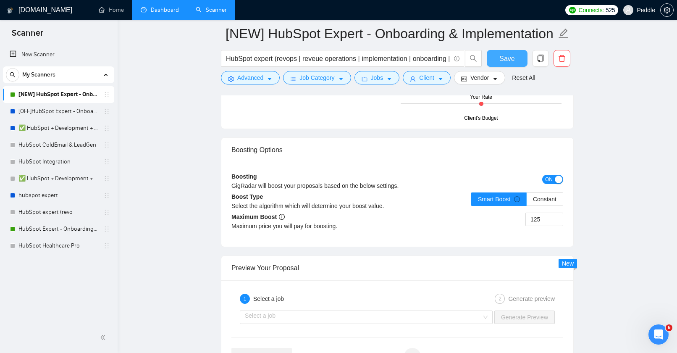
click at [507, 57] on span "Save" at bounding box center [506, 58] width 15 height 10
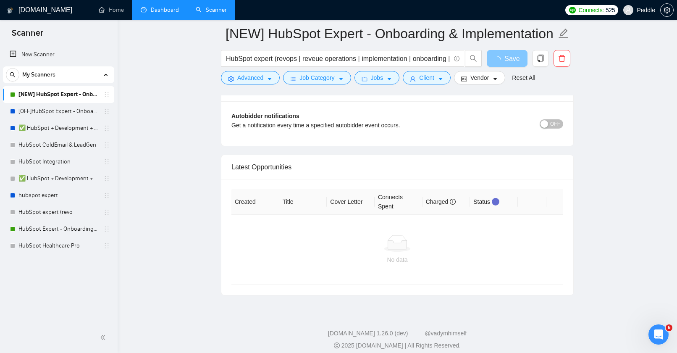
scroll to position [2077, 0]
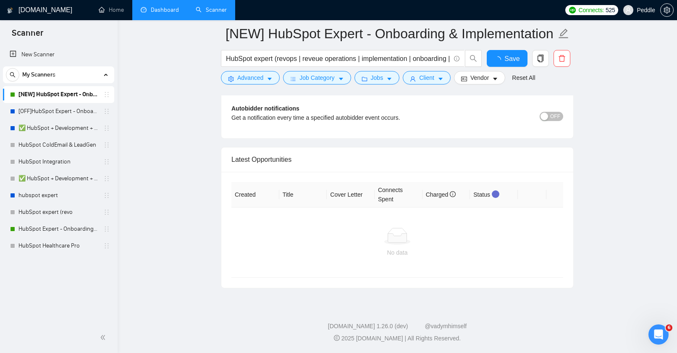
click at [553, 17] on div "Advanced Options" at bounding box center [397, 5] width 332 height 24
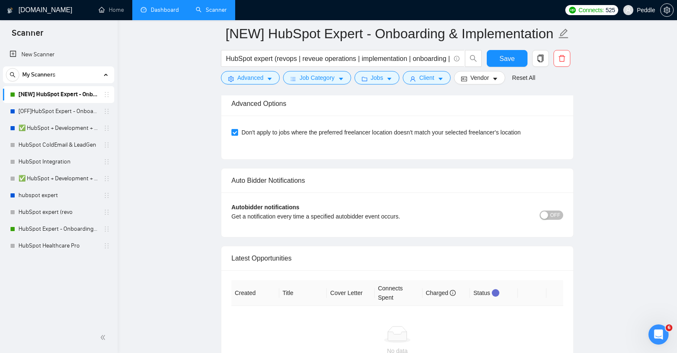
click at [554, 218] on span "OFF" at bounding box center [555, 214] width 10 height 9
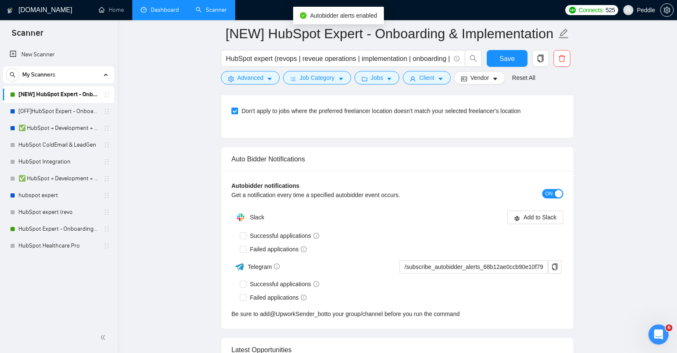
scroll to position [2001, 0]
click at [543, 216] on span "Add to Slack" at bounding box center [539, 216] width 33 height 9
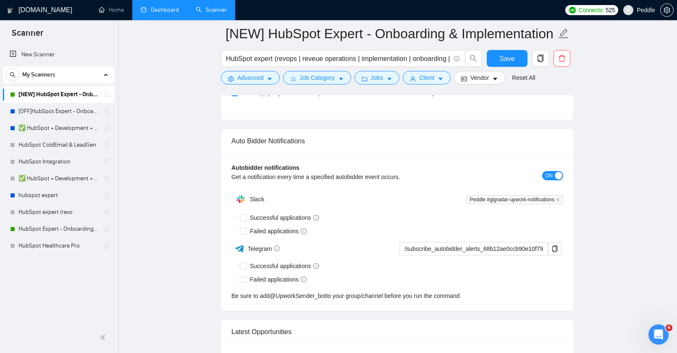
scroll to position [2016, 0]
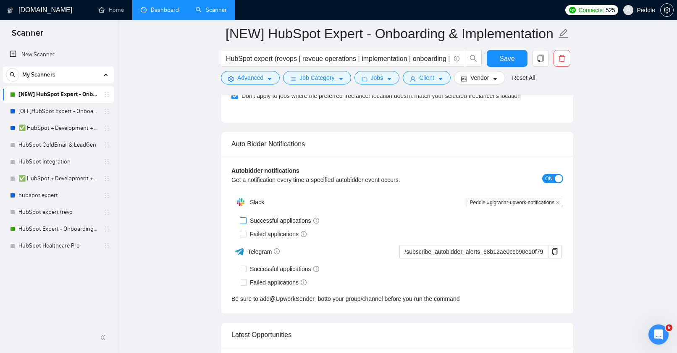
click at [244, 223] on span at bounding box center [243, 220] width 7 height 7
click at [244, 223] on input "Successful applications" at bounding box center [243, 220] width 6 height 6
click at [245, 236] on input "Failed applications" at bounding box center [243, 233] width 6 height 6
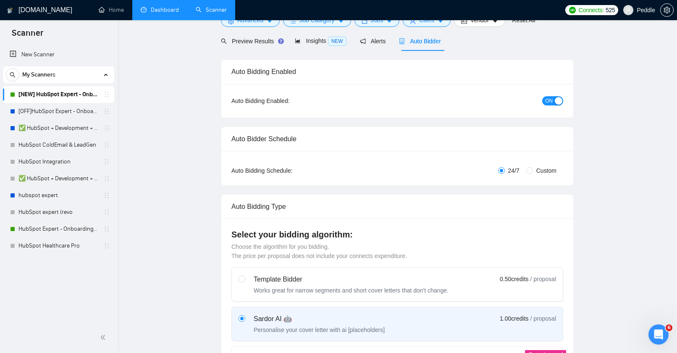
scroll to position [0, 0]
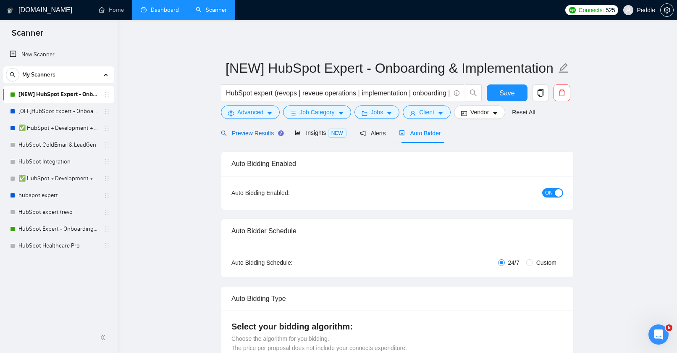
click at [266, 137] on div "Preview Results" at bounding box center [251, 132] width 60 height 9
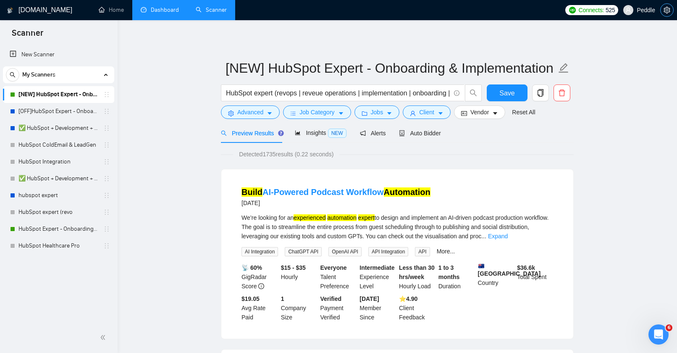
click at [668, 11] on icon "setting" at bounding box center [666, 10] width 7 height 7
click at [509, 95] on span "Save" at bounding box center [506, 93] width 15 height 10
click at [665, 13] on icon "setting" at bounding box center [666, 10] width 7 height 7
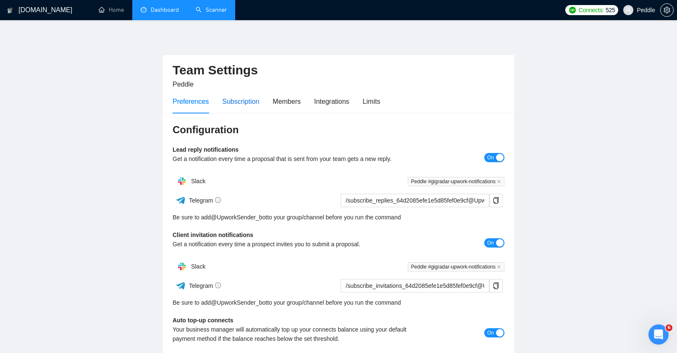
click at [245, 105] on div "Subscription" at bounding box center [240, 101] width 37 height 10
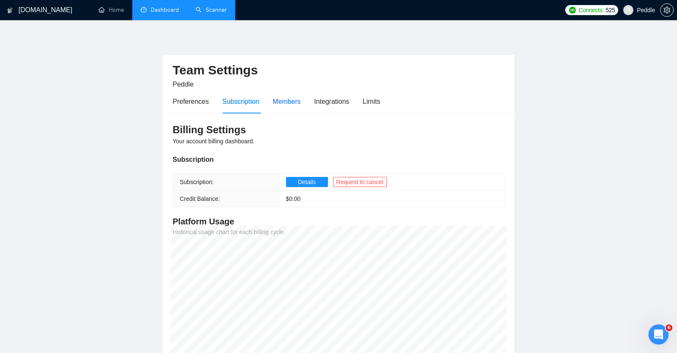
click at [289, 102] on div "Members" at bounding box center [286, 101] width 28 height 10
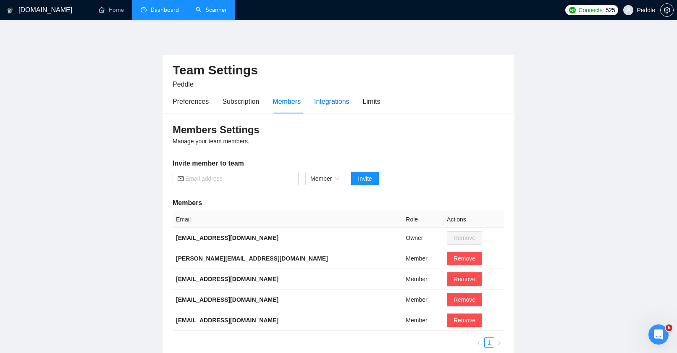
click at [324, 100] on div "Integrations" at bounding box center [331, 101] width 35 height 10
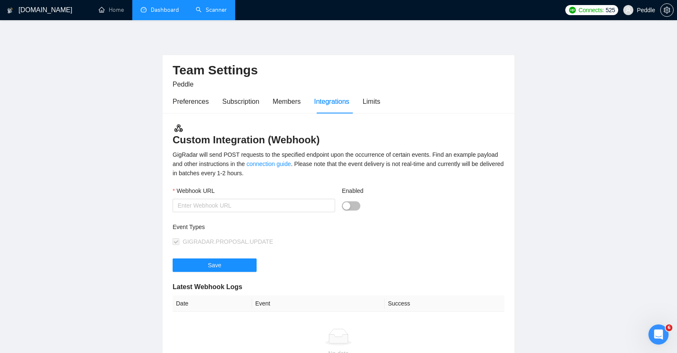
click at [361, 101] on div "Preferences Subscription Members Integrations Limits" at bounding box center [276, 101] width 207 height 24
click at [370, 102] on div "Limits" at bounding box center [372, 101] width 18 height 10
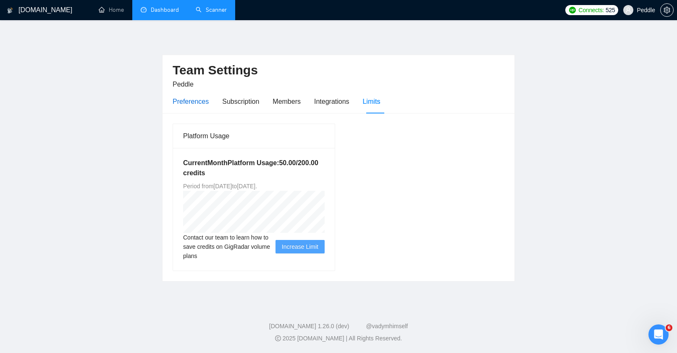
click at [181, 100] on div "Preferences" at bounding box center [191, 101] width 36 height 10
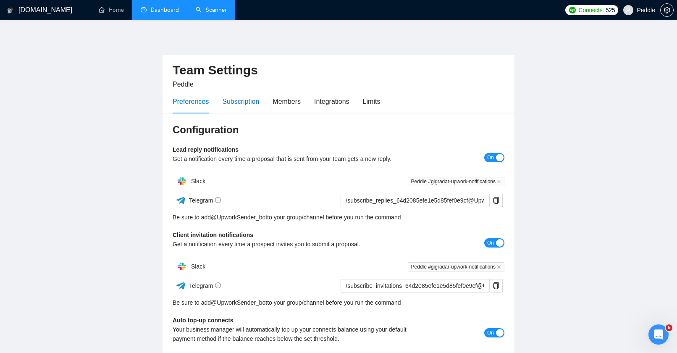
click at [247, 100] on div "Subscription" at bounding box center [240, 101] width 37 height 10
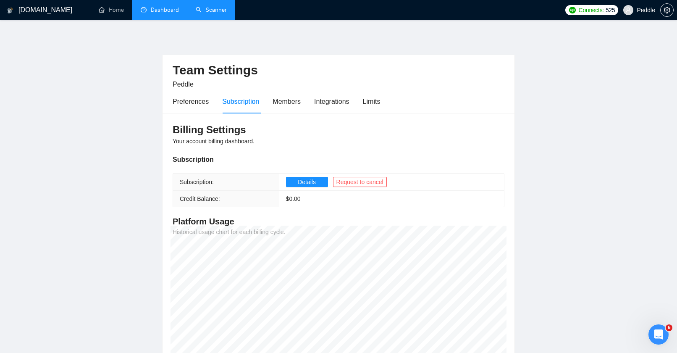
scroll to position [12, 0]
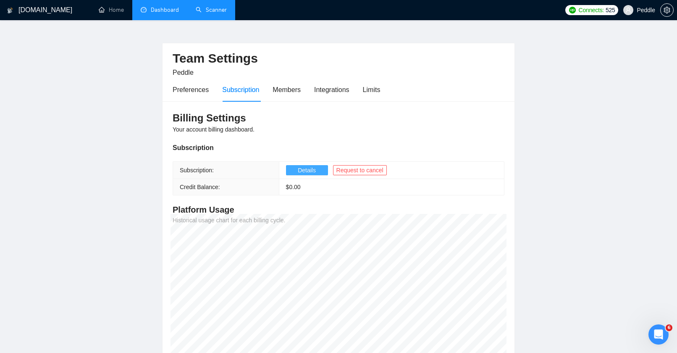
click at [305, 169] on span "Details" at bounding box center [307, 169] width 18 height 9
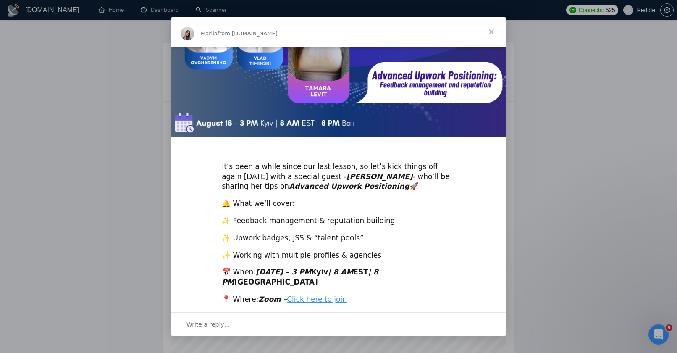
scroll to position [129, 0]
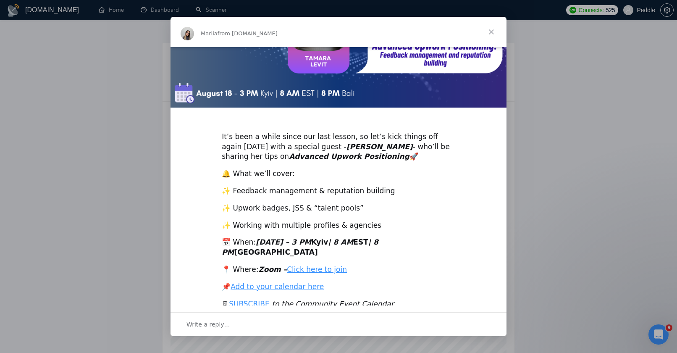
click at [494, 36] on span "Close" at bounding box center [491, 32] width 30 height 30
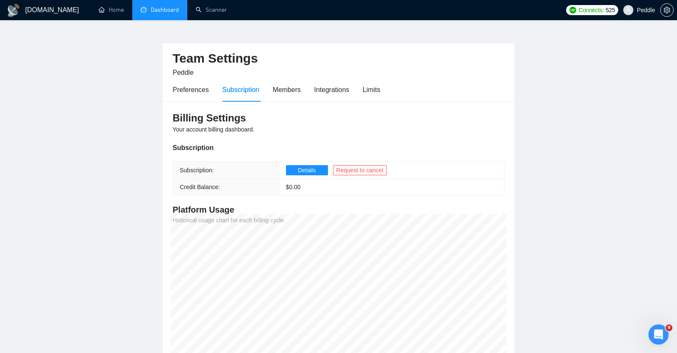
click at [162, 12] on link "Dashboard" at bounding box center [160, 9] width 38 height 7
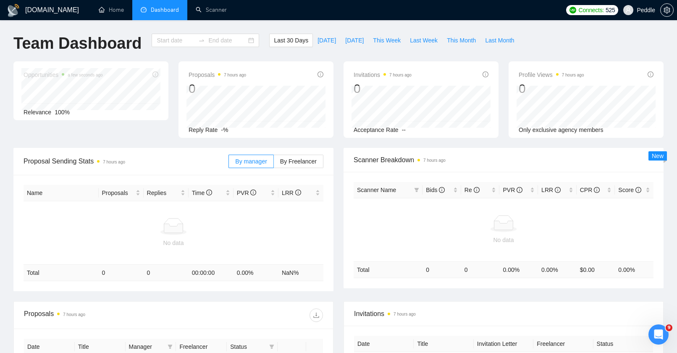
type input "[DATE]"
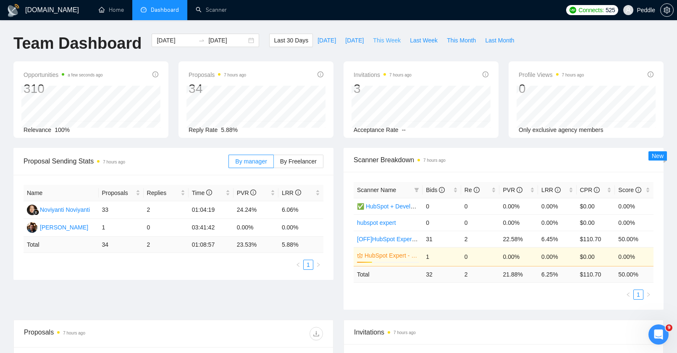
click at [382, 40] on span "This Week" at bounding box center [387, 40] width 28 height 9
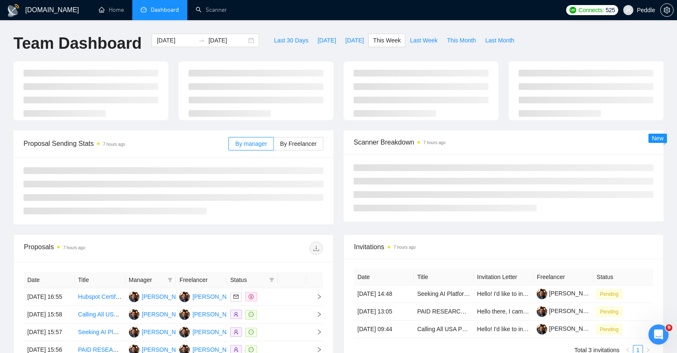
type input "[DATE]"
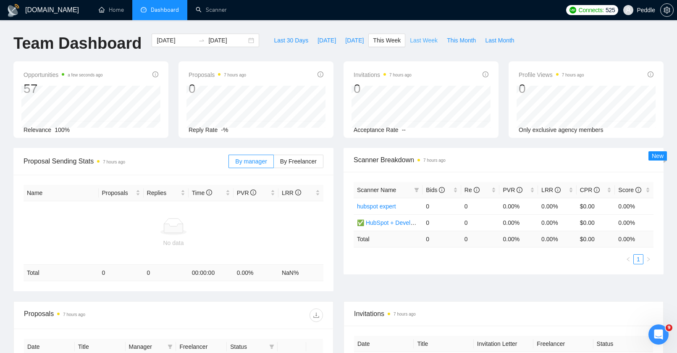
click at [419, 41] on span "Last Week" at bounding box center [424, 40] width 28 height 9
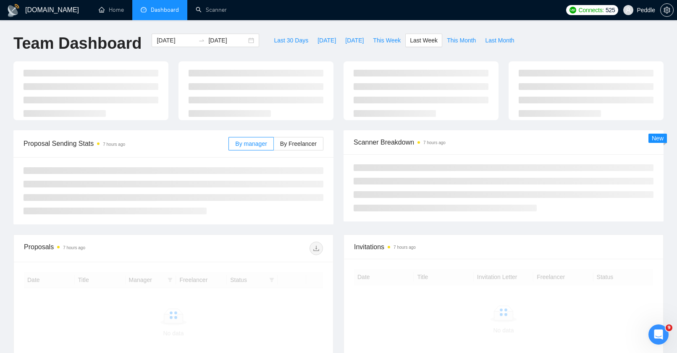
type input "2025-08-18"
type input "2025-08-24"
